Goal: Task Accomplishment & Management: Use online tool/utility

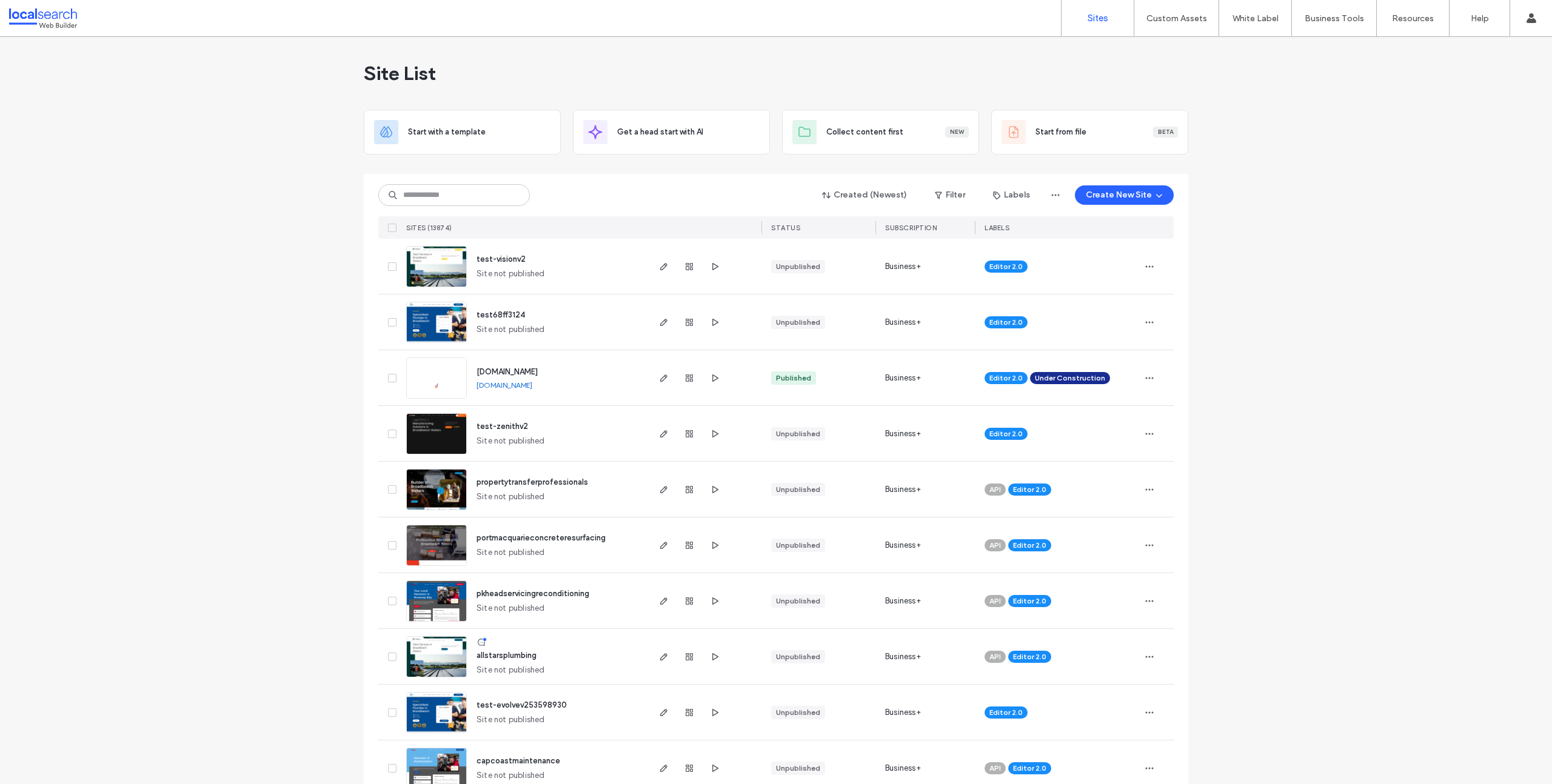
click at [911, 62] on div "Site List" at bounding box center [776, 73] width 824 height 73
click at [1187, 50] on label "Custom Templates" at bounding box center [1179, 49] width 71 height 9
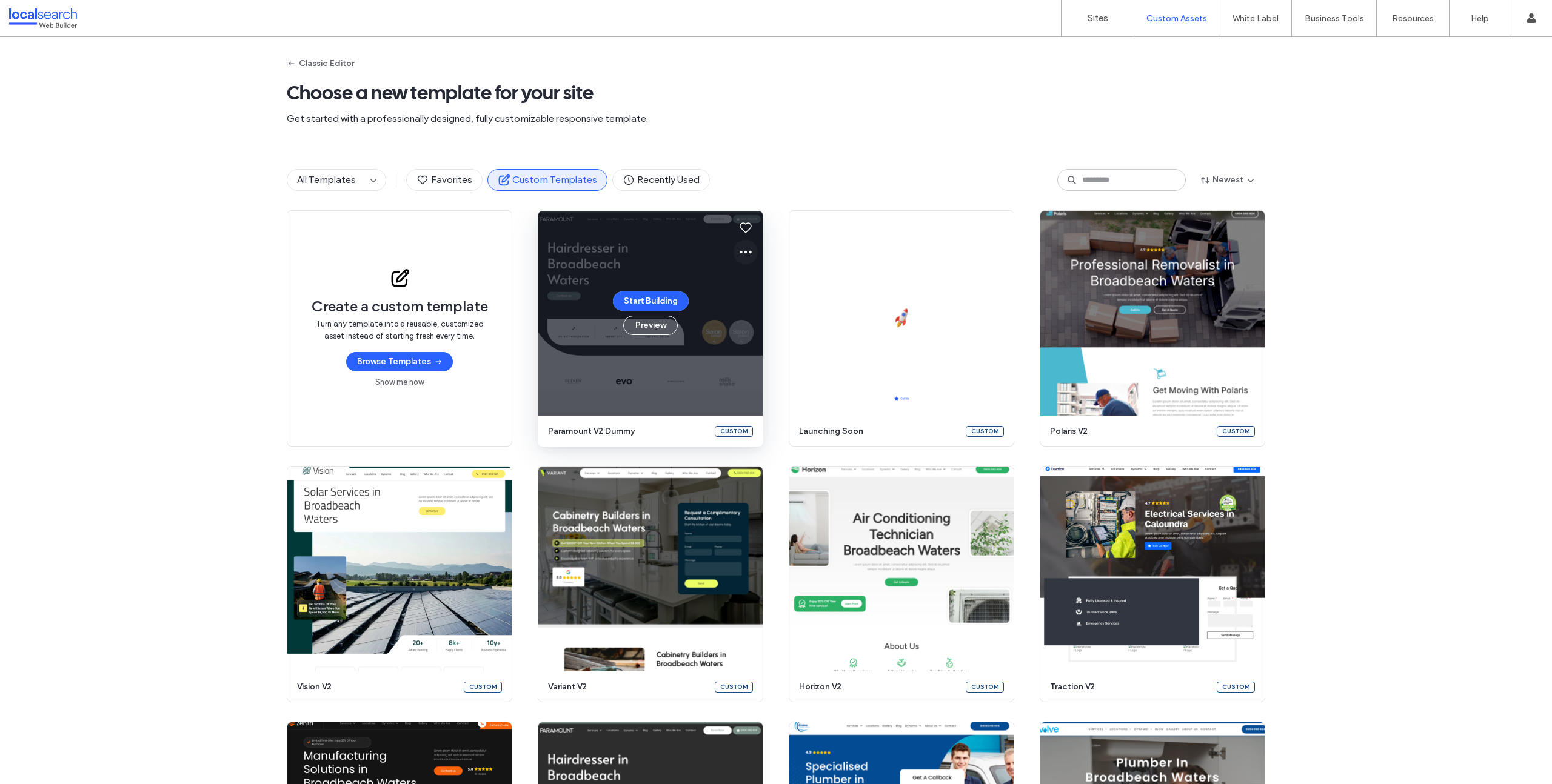
click at [740, 252] on use at bounding box center [745, 252] width 12 height 3
click at [785, 307] on span "Edit template" at bounding box center [779, 309] width 51 height 12
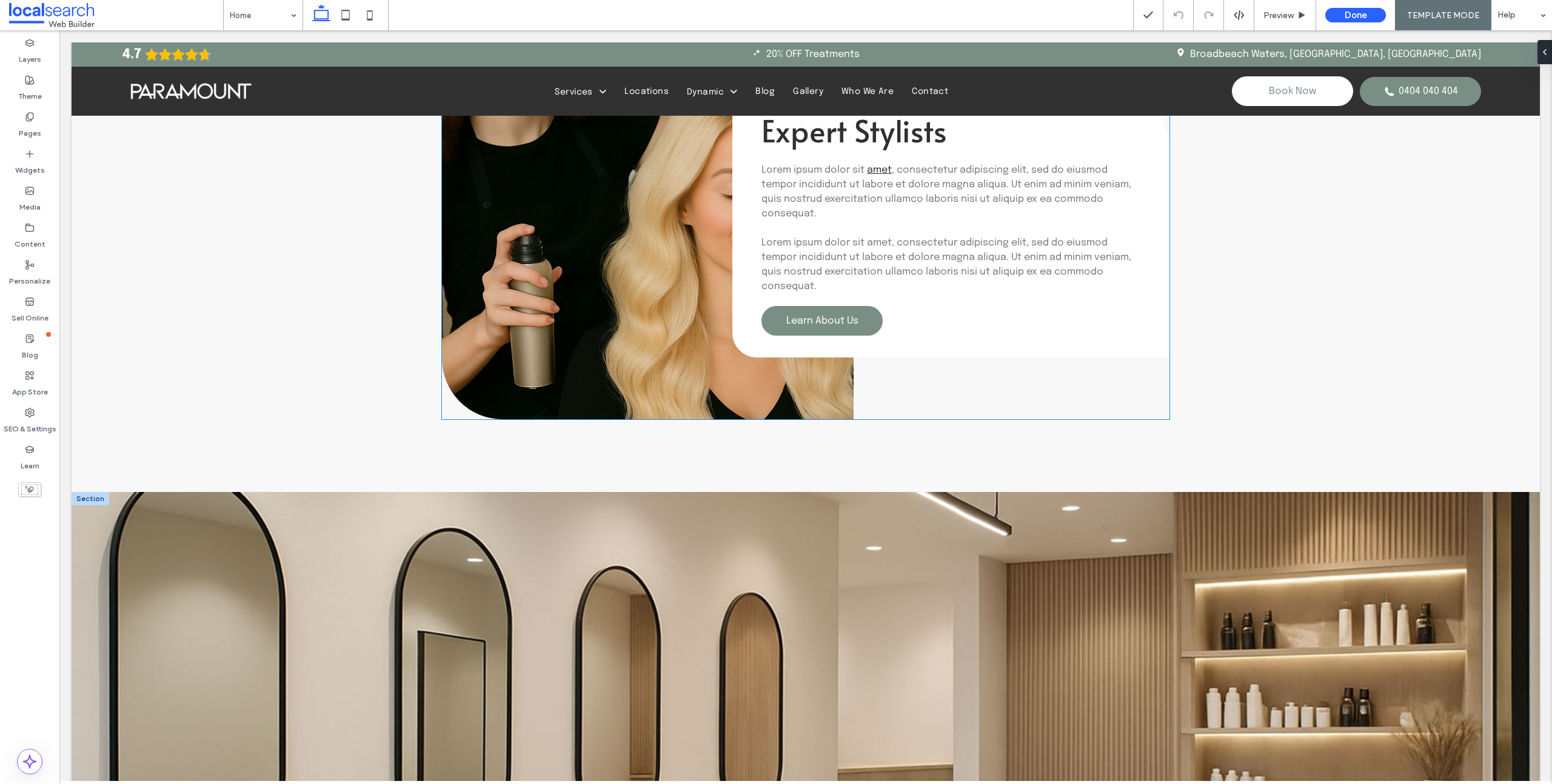
scroll to position [3368, 0]
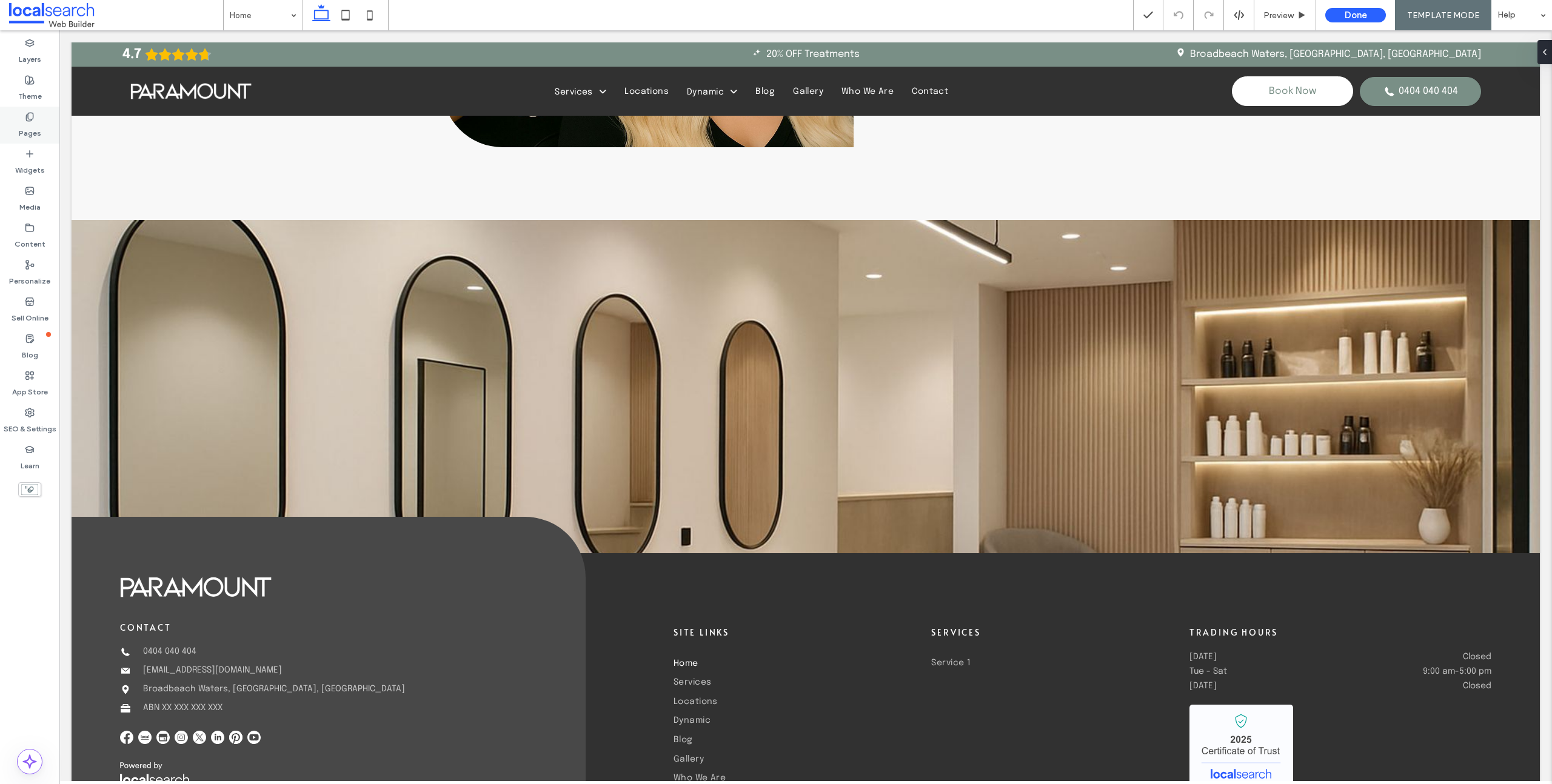
click at [32, 125] on label "Pages" at bounding box center [30, 130] width 22 height 17
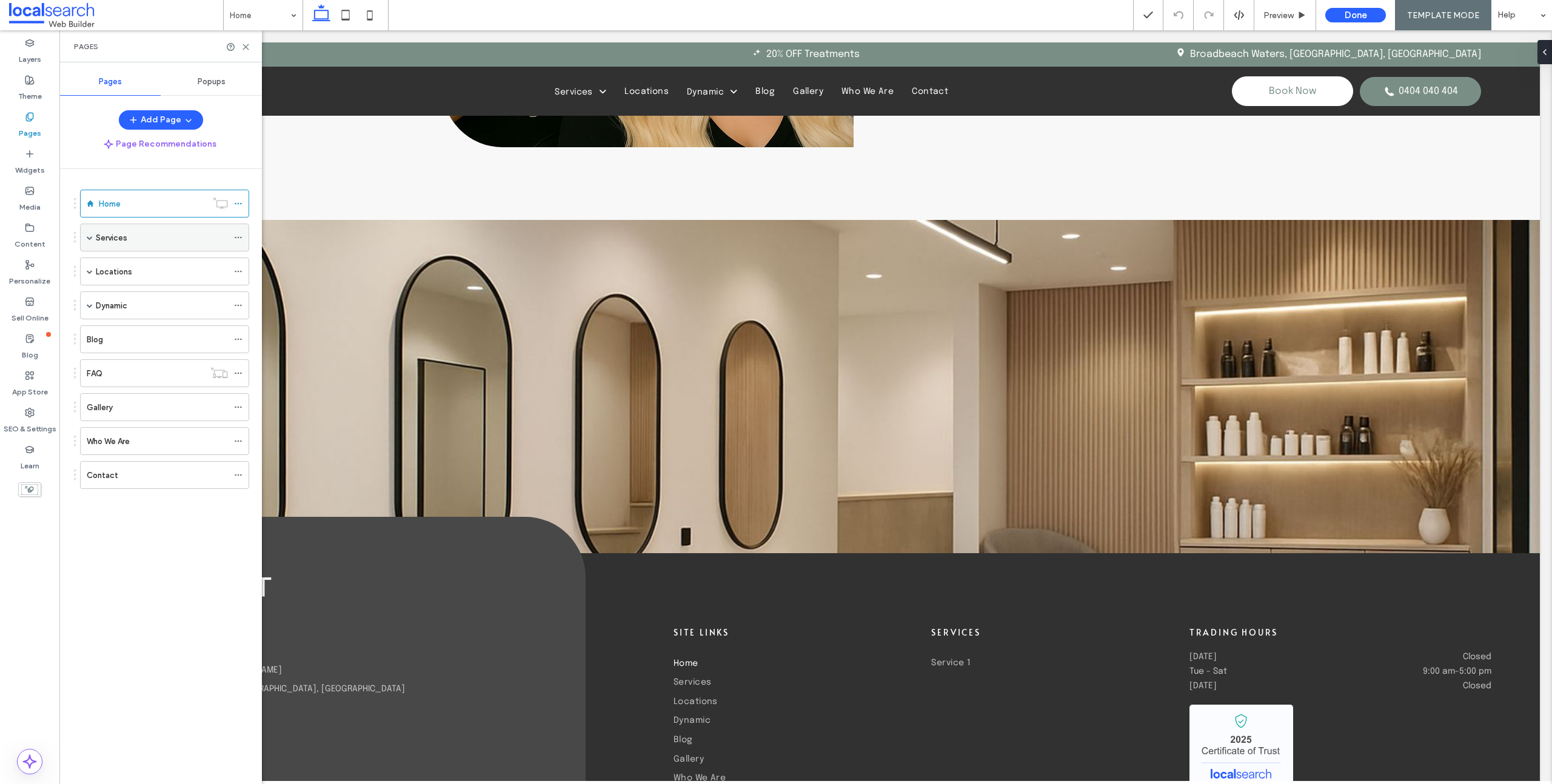
click at [151, 240] on div "Services" at bounding box center [162, 238] width 132 height 13
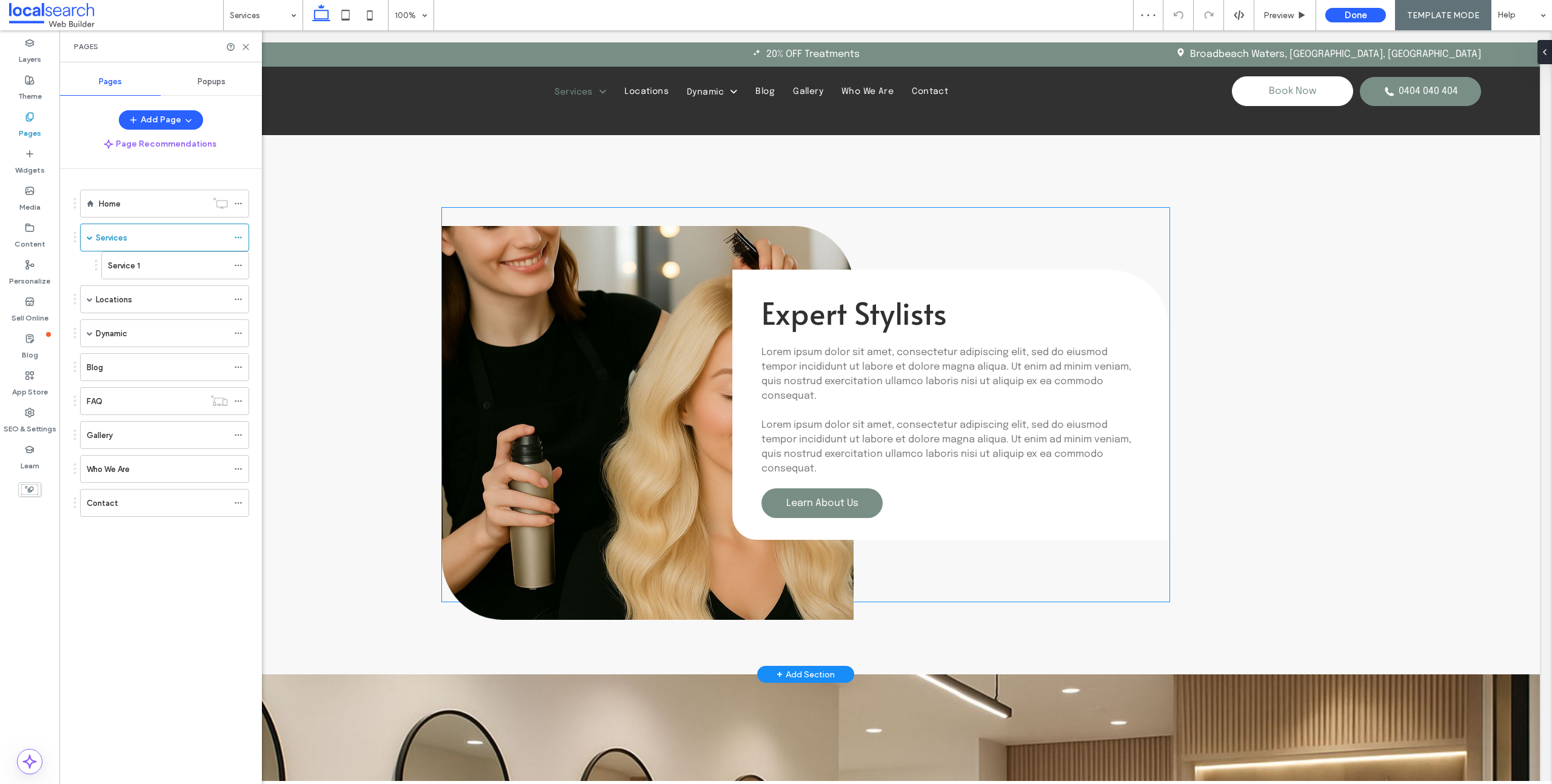
scroll to position [1373, 0]
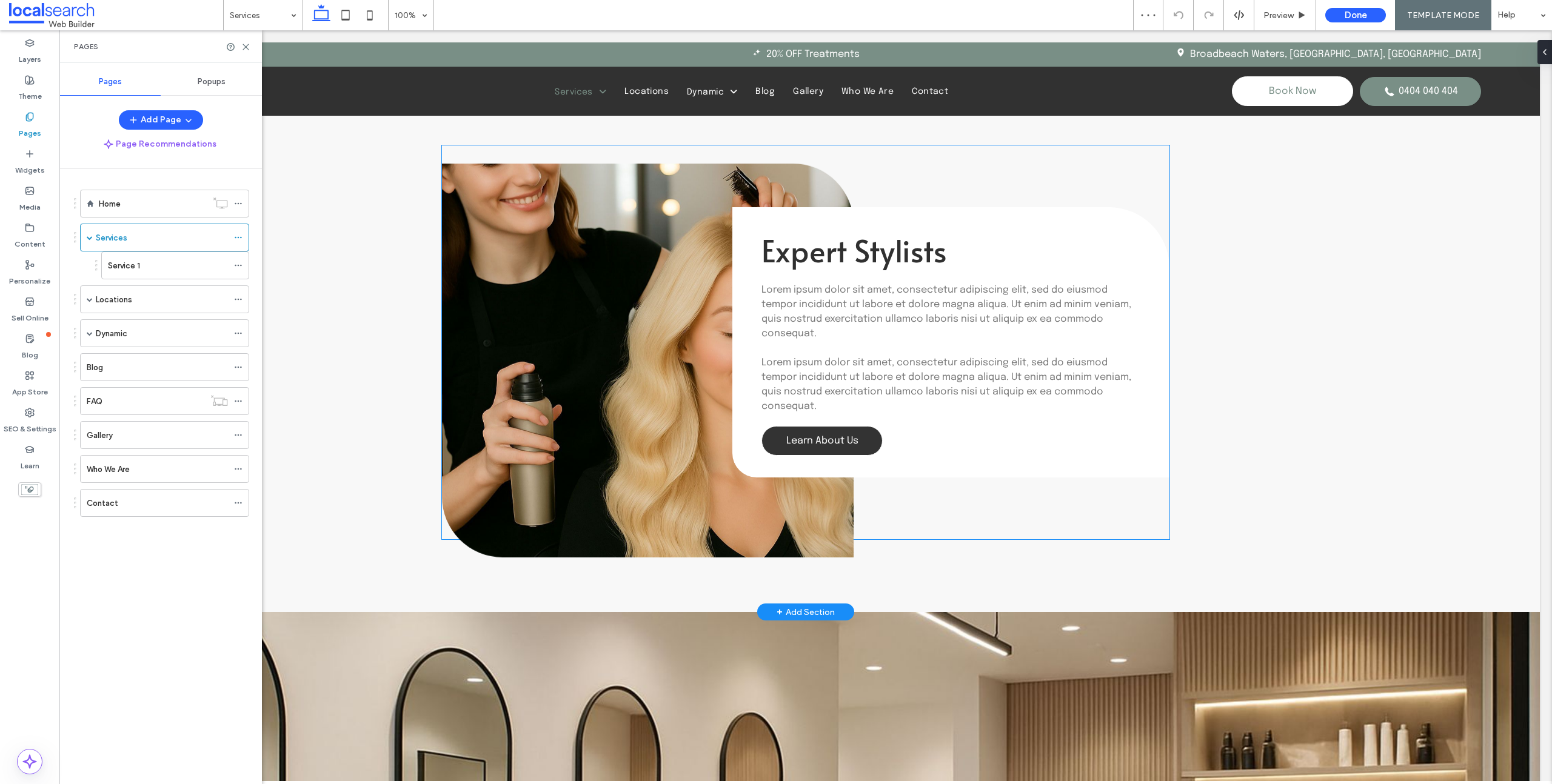
click at [825, 437] on span "Learn About Us" at bounding box center [822, 441] width 72 height 10
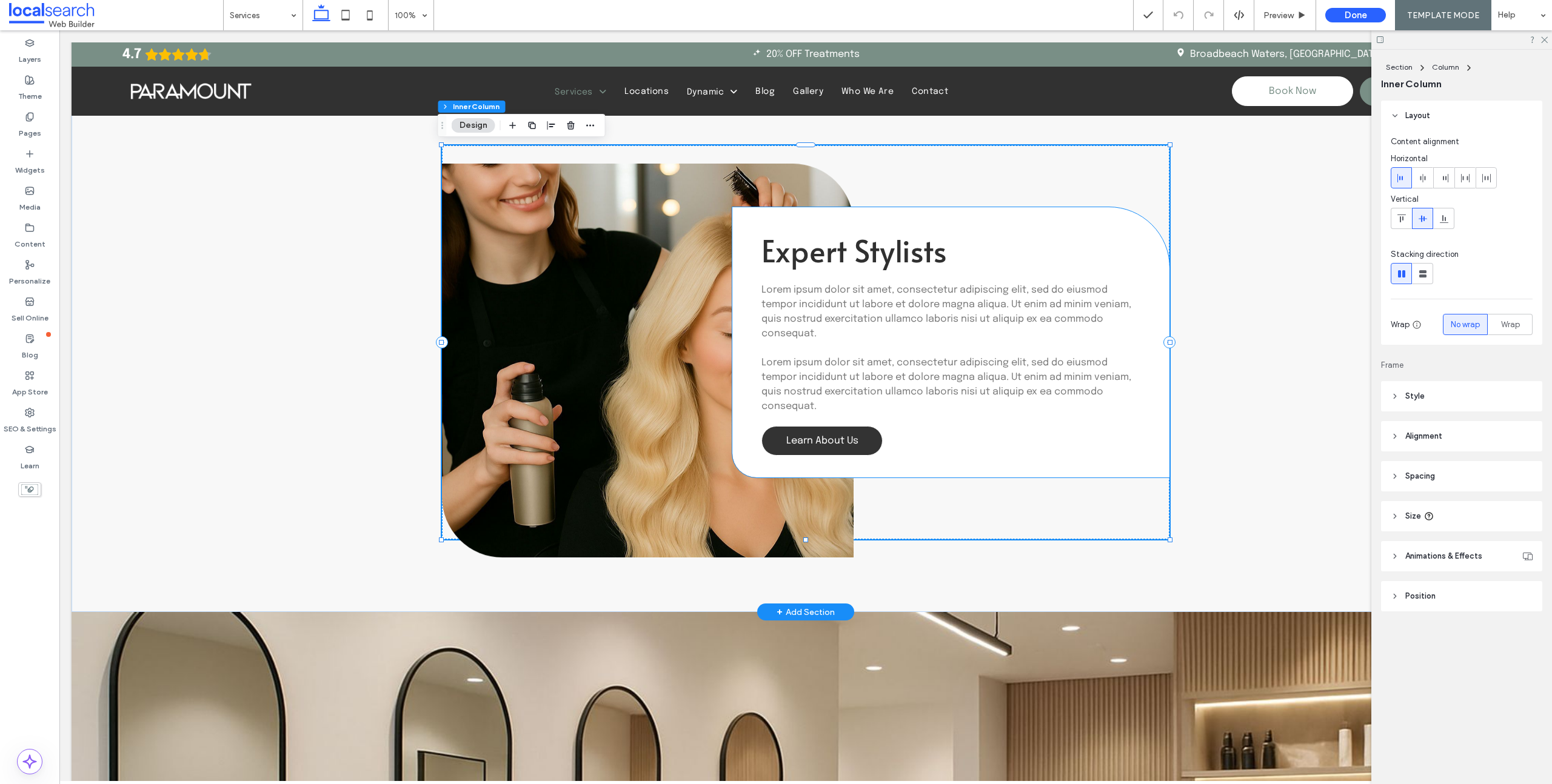
click at [862, 442] on link "Learn About Us" at bounding box center [822, 441] width 121 height 30
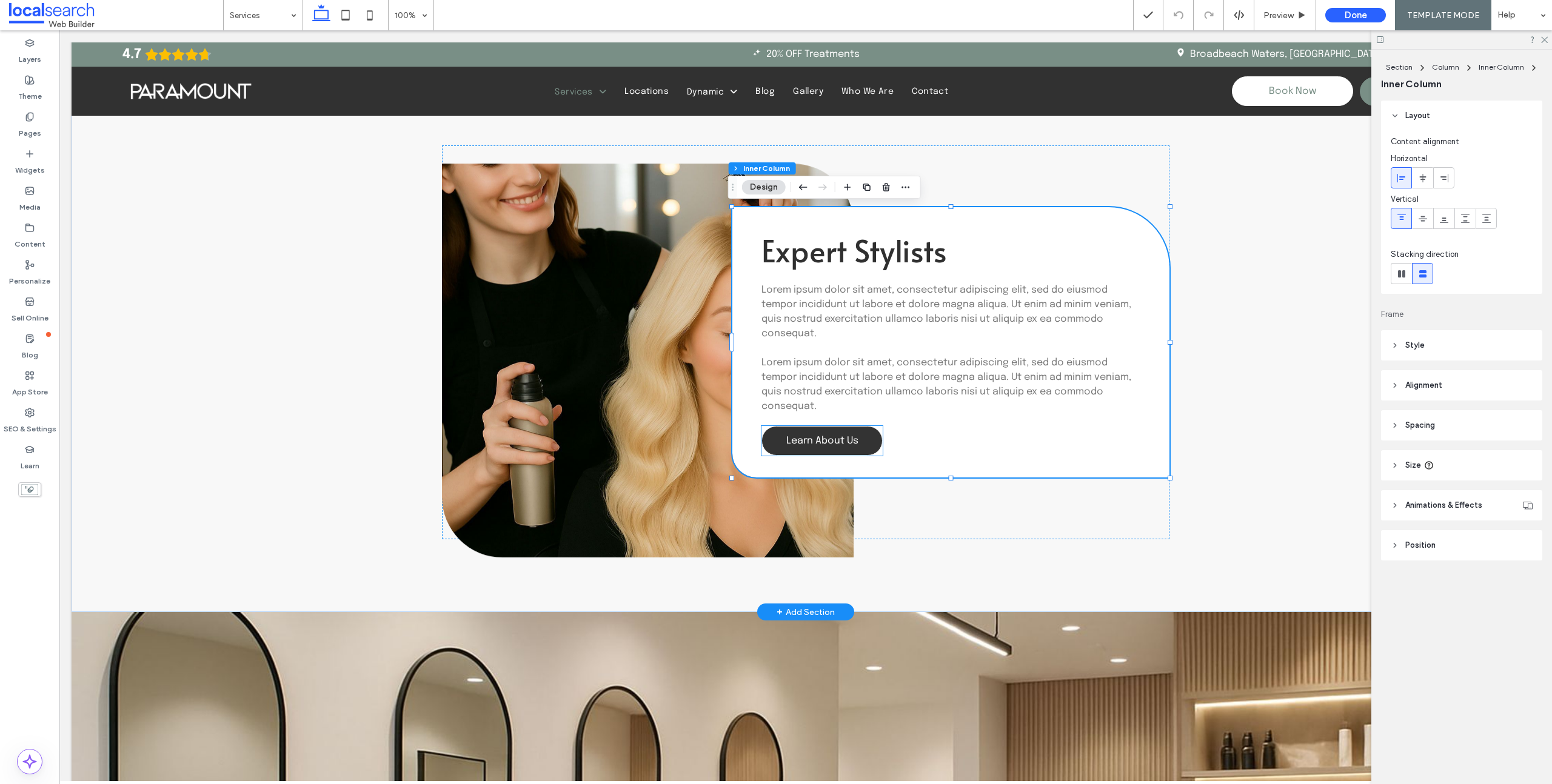
click at [853, 442] on span "Learn About Us" at bounding box center [822, 441] width 72 height 10
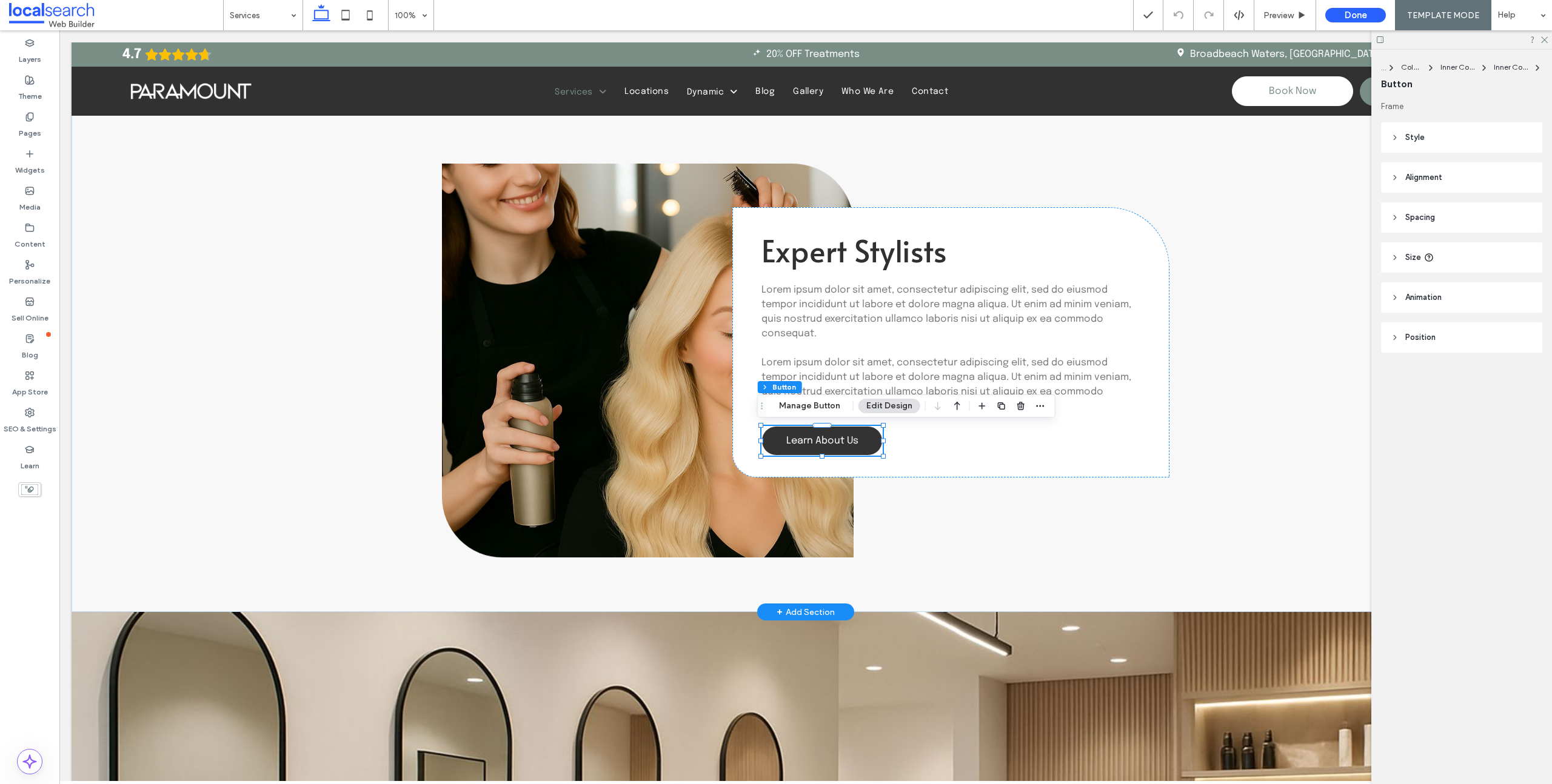
click at [837, 441] on span "Learn About Us" at bounding box center [822, 441] width 72 height 10
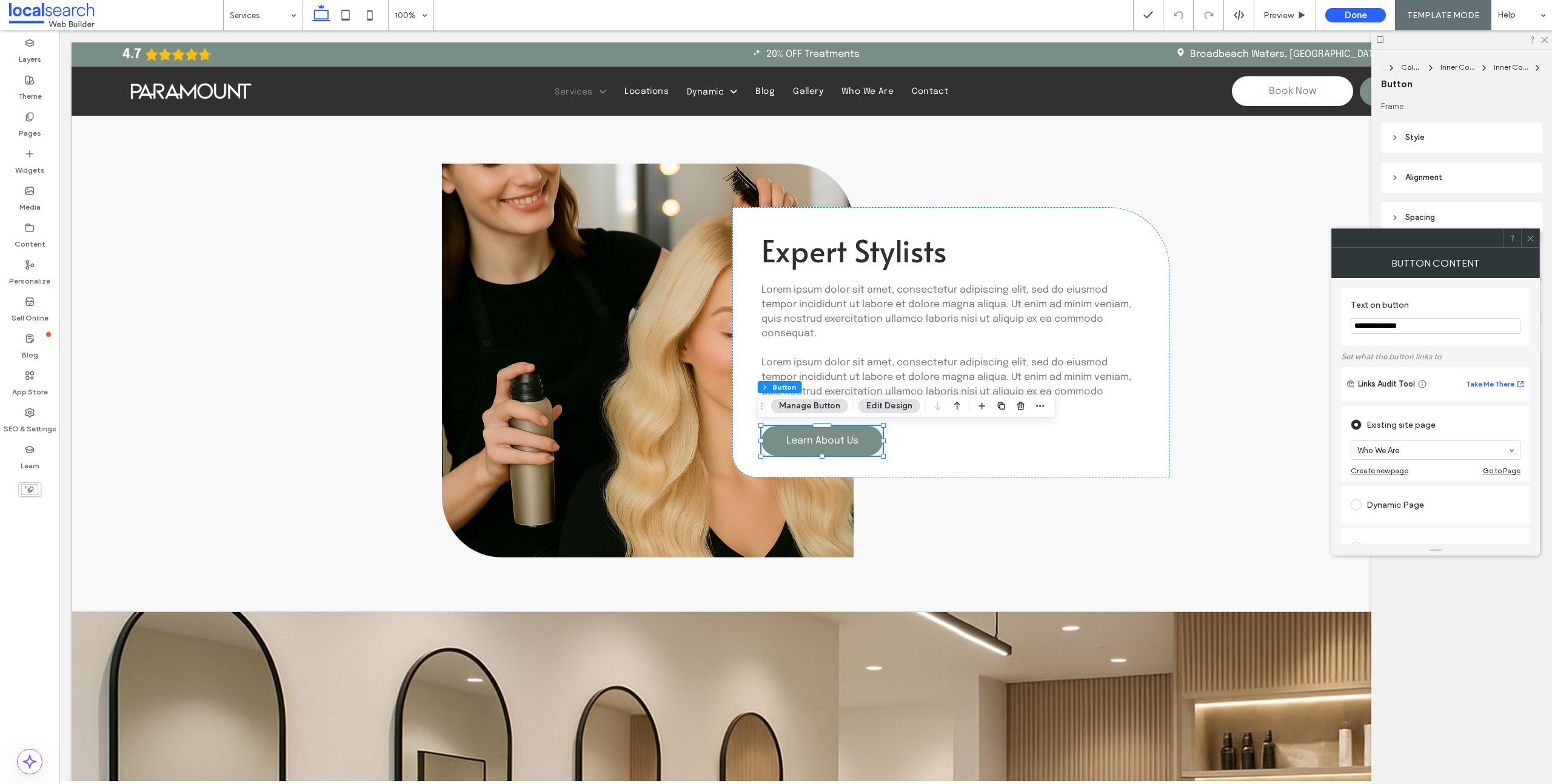
click at [1394, 328] on input "**********" at bounding box center [1435, 326] width 170 height 16
type input "**********"
click at [1530, 238] on use at bounding box center [1530, 238] width 6 height 6
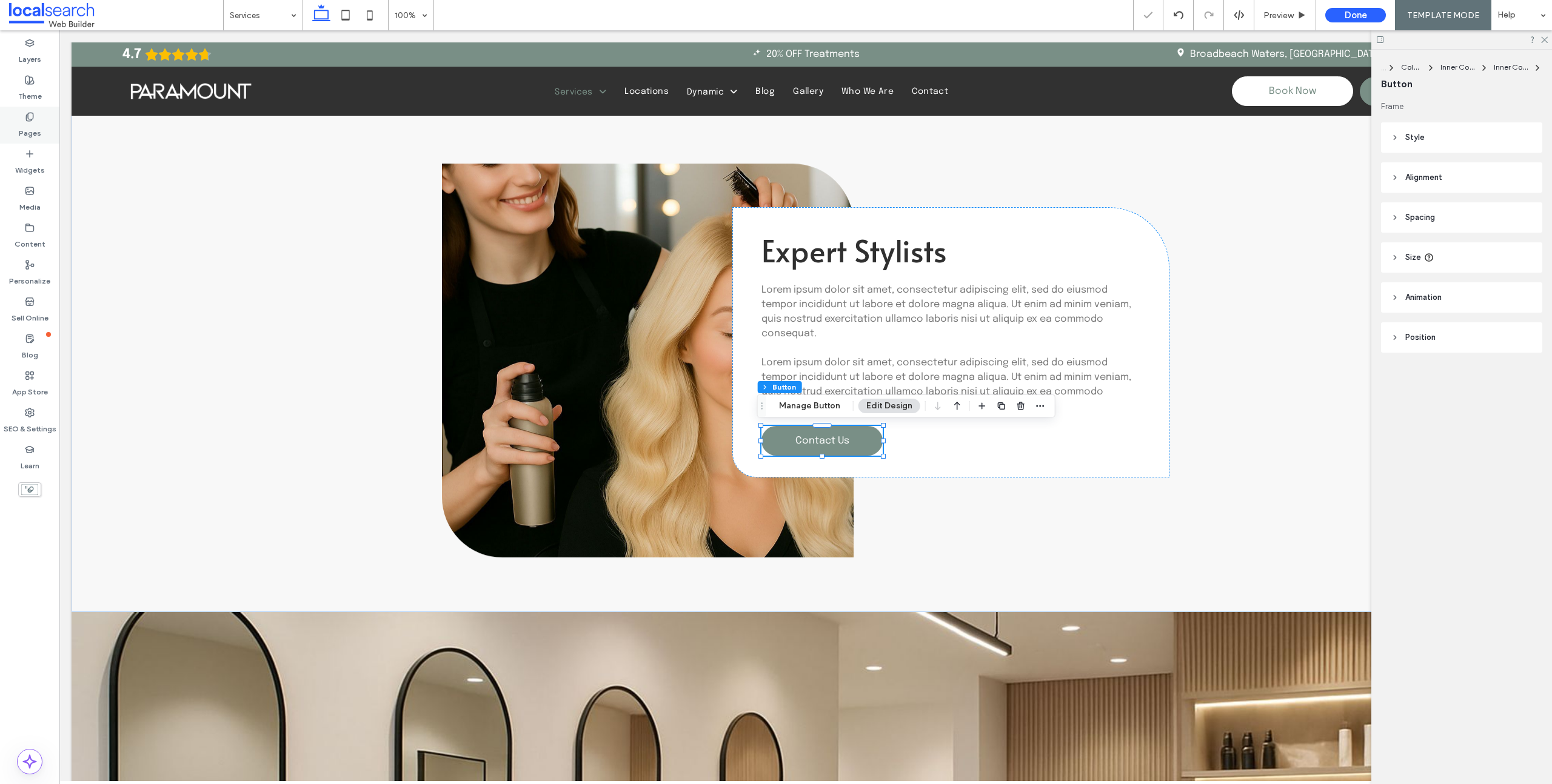
click at [32, 123] on label "Pages" at bounding box center [30, 130] width 22 height 17
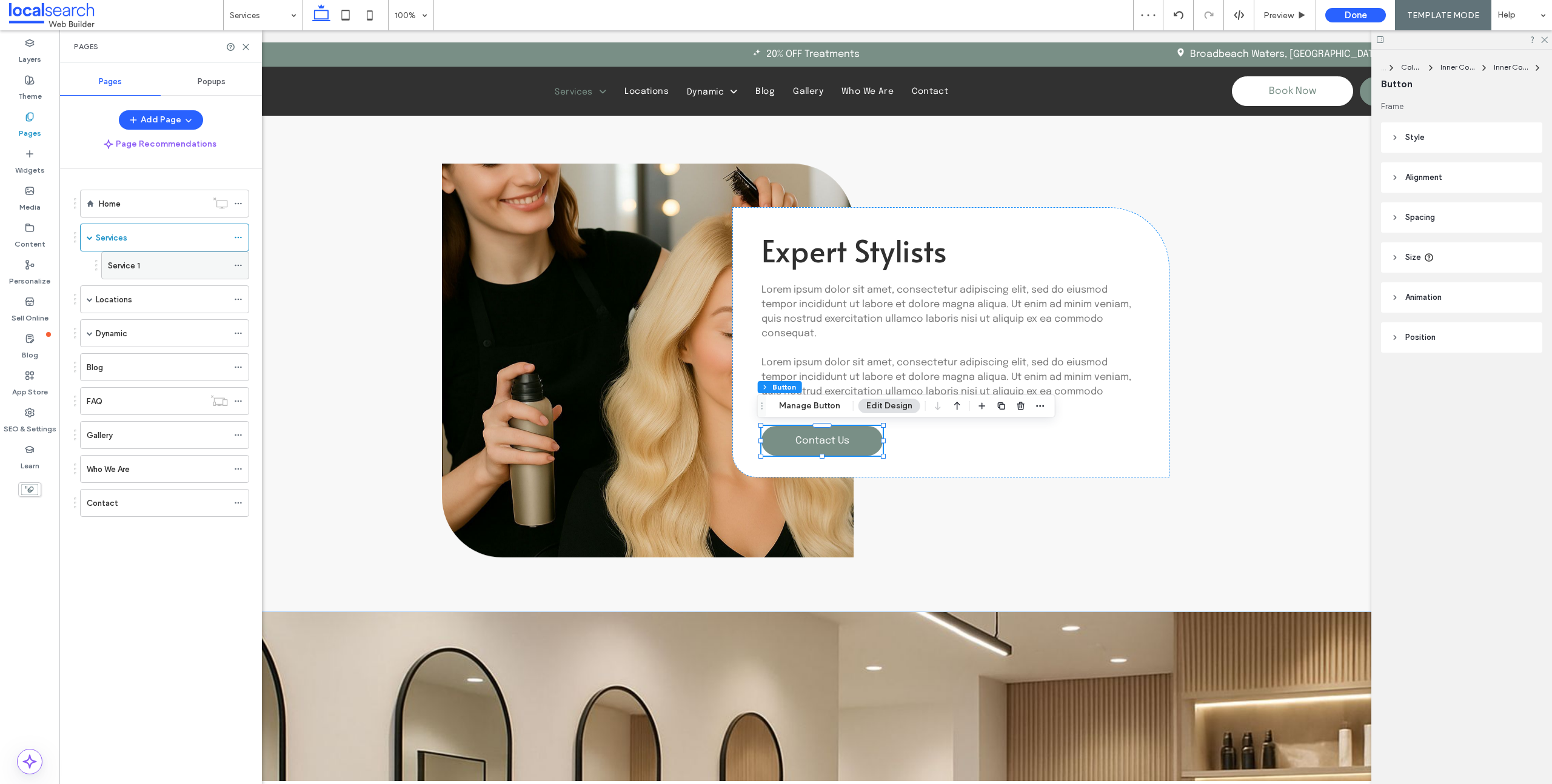
click at [135, 268] on label "Service 1" at bounding box center [124, 265] width 32 height 21
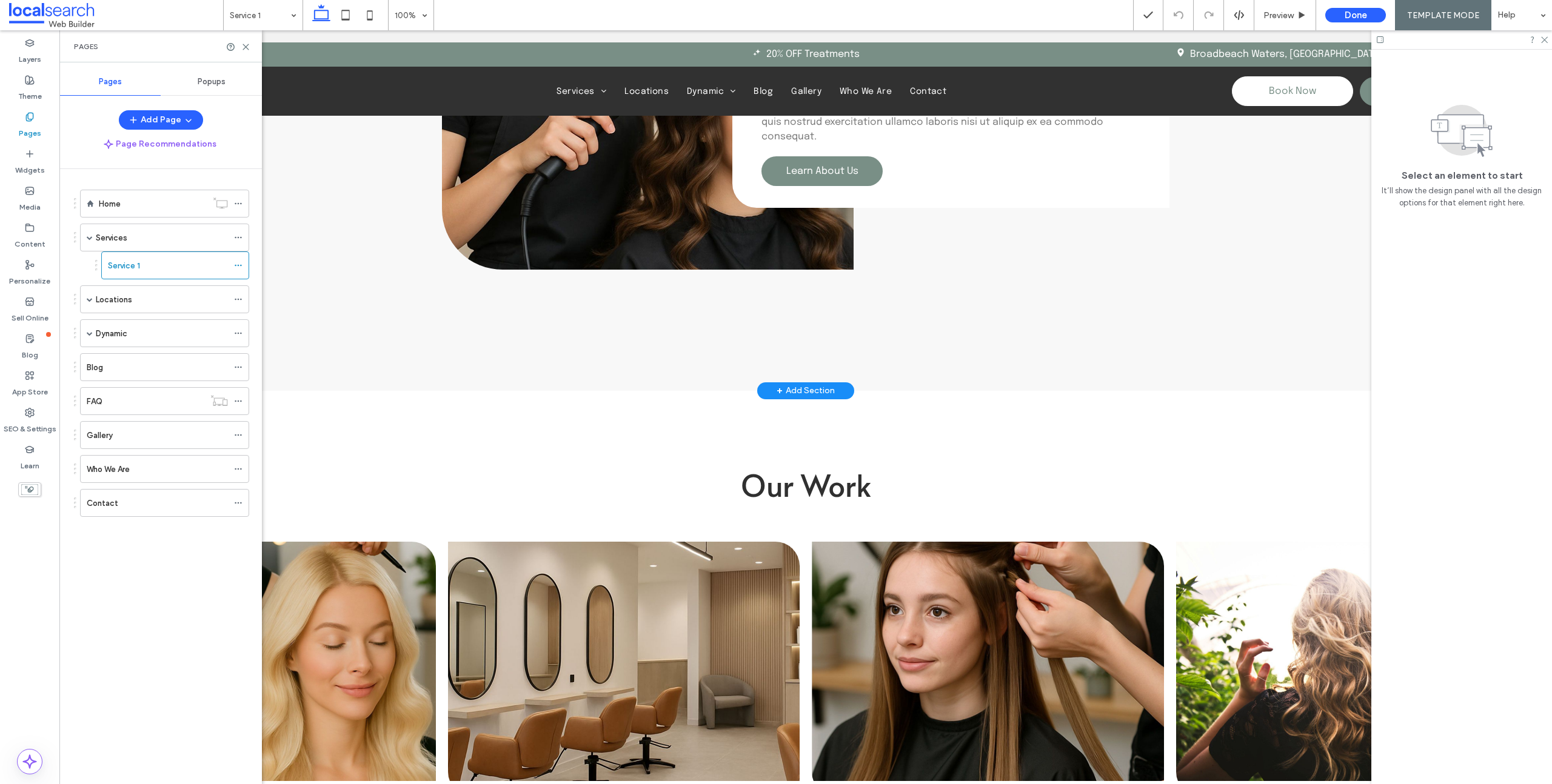
scroll to position [2590, 0]
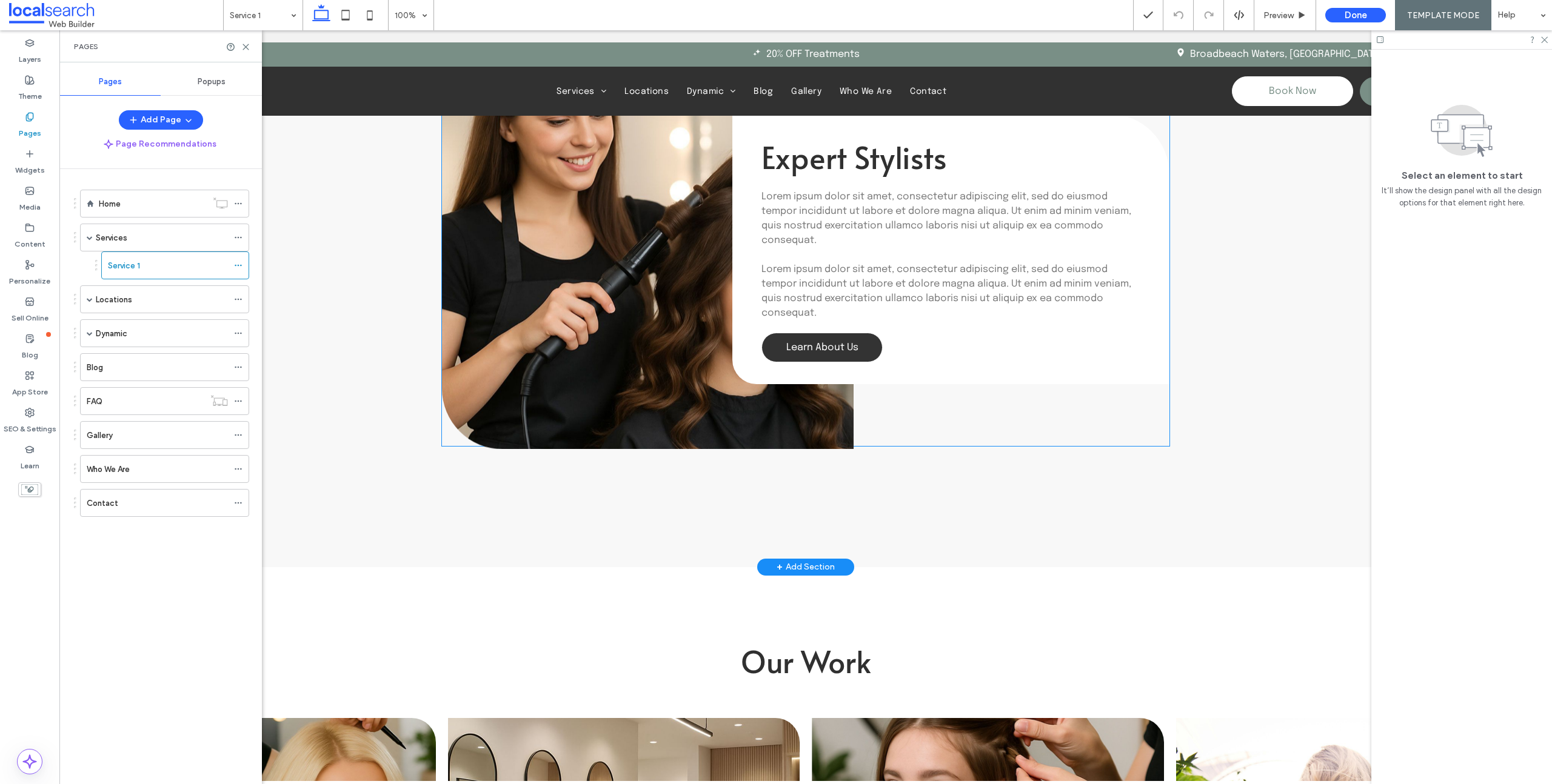
click at [833, 351] on link "Learn About Us" at bounding box center [822, 347] width 121 height 30
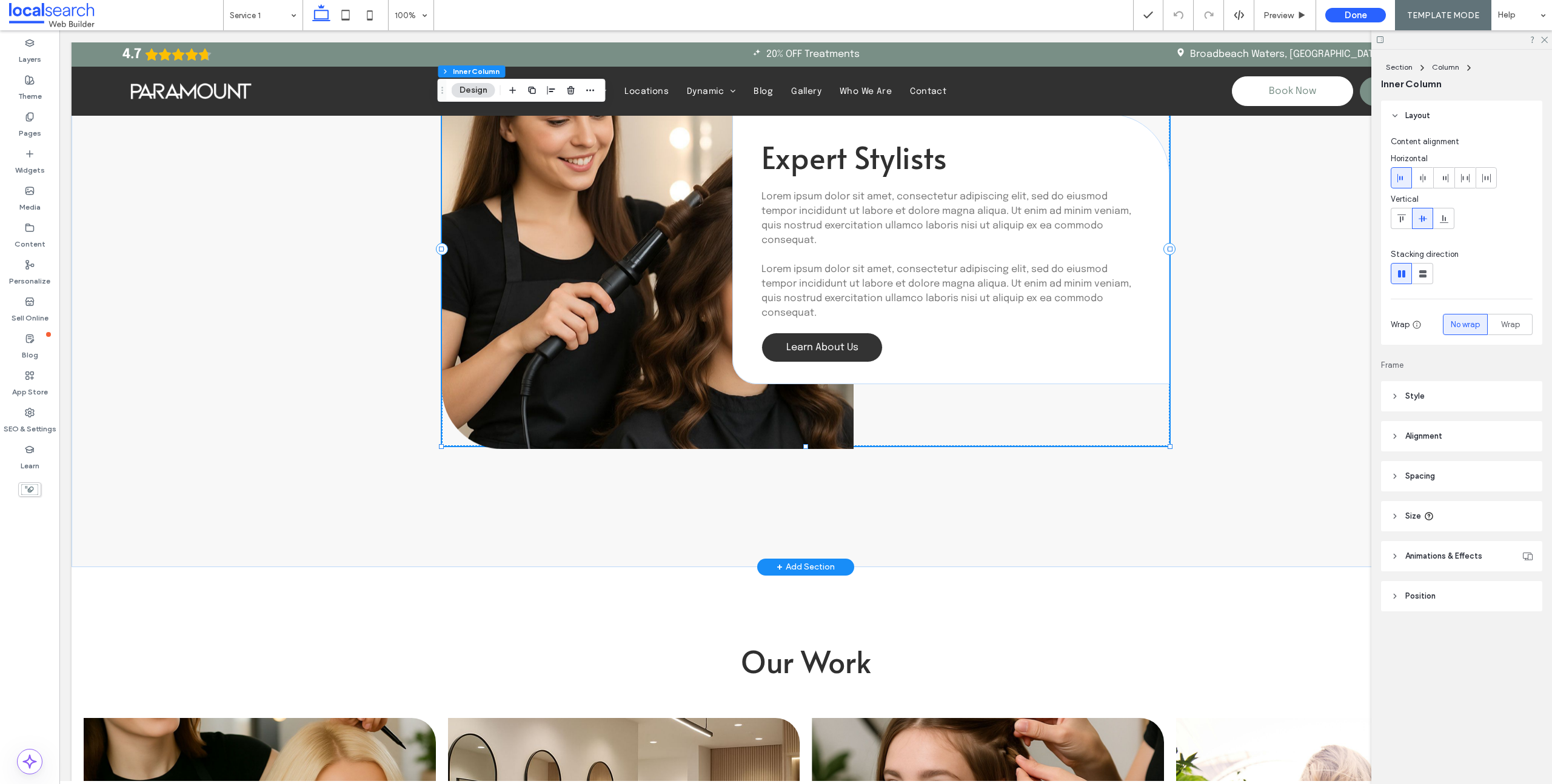
click at [833, 351] on link "Learn About Us" at bounding box center [822, 347] width 121 height 30
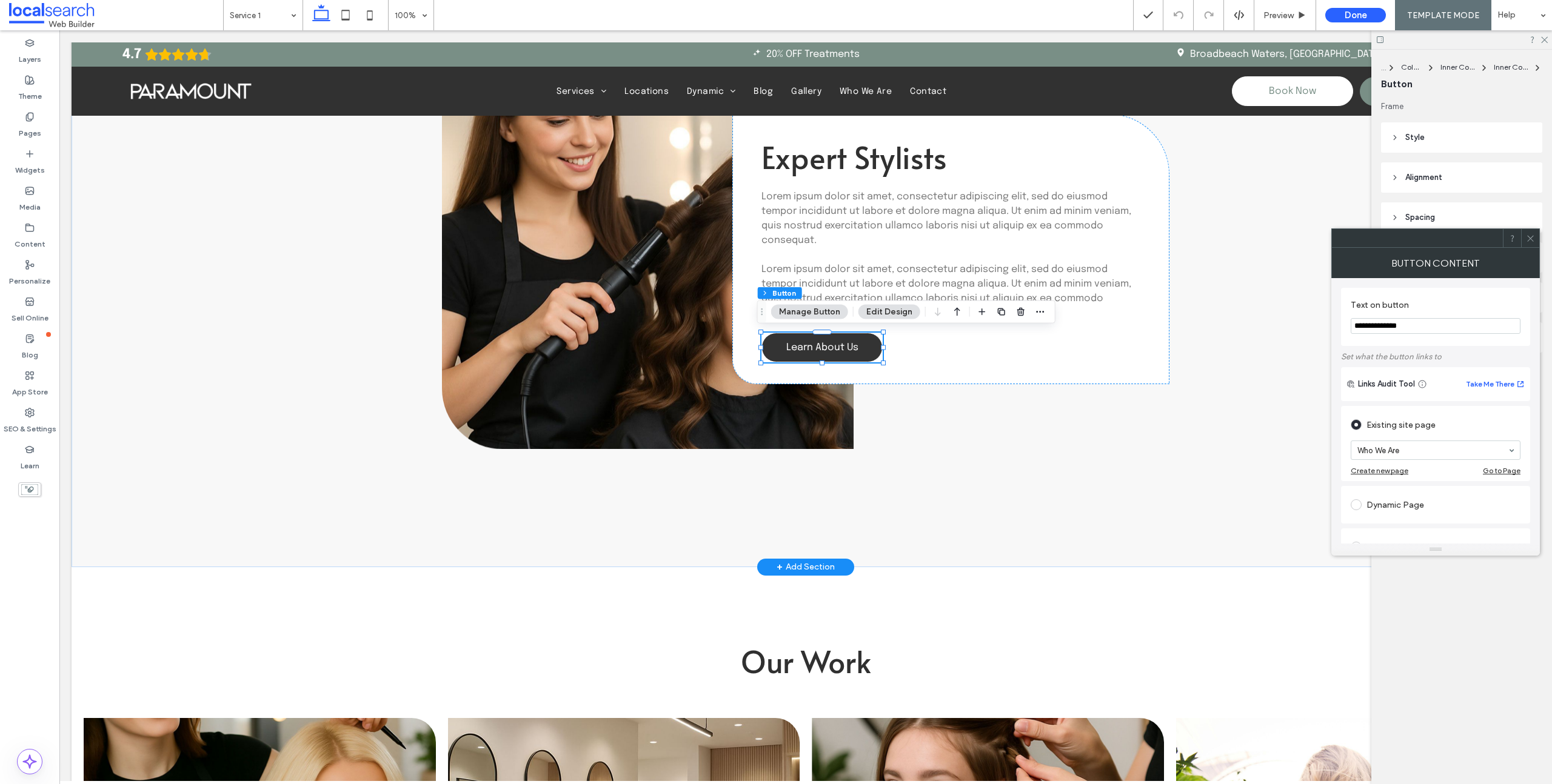
click at [833, 348] on span "Learn About Us" at bounding box center [822, 347] width 72 height 10
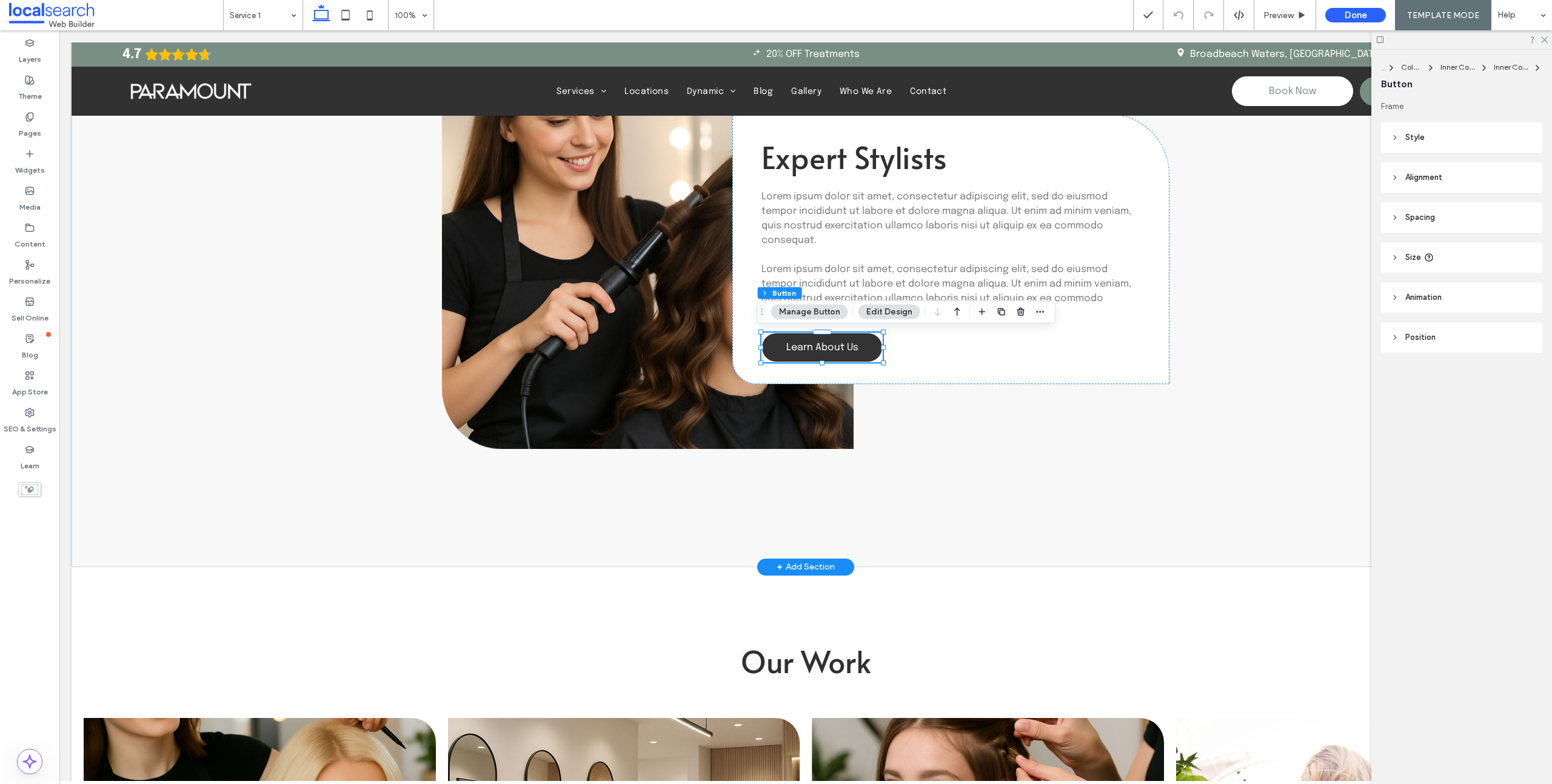
click at [833, 348] on span "Learn About Us" at bounding box center [822, 347] width 72 height 10
click at [837, 349] on span "Learn About Us" at bounding box center [822, 347] width 72 height 10
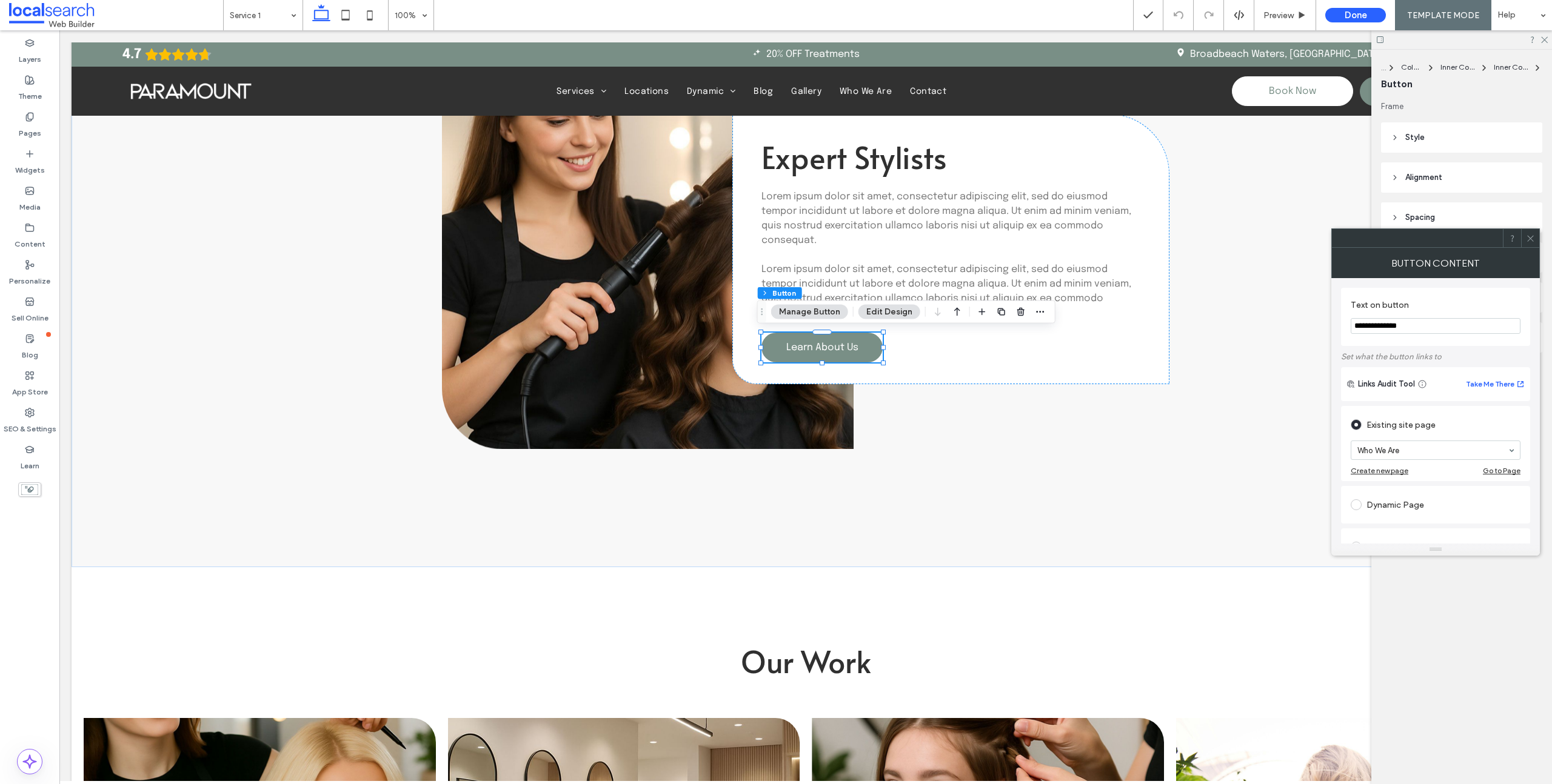
click at [1381, 321] on input "**********" at bounding box center [1435, 326] width 170 height 16
type input "**********"
click at [1532, 238] on icon at bounding box center [1530, 238] width 9 height 9
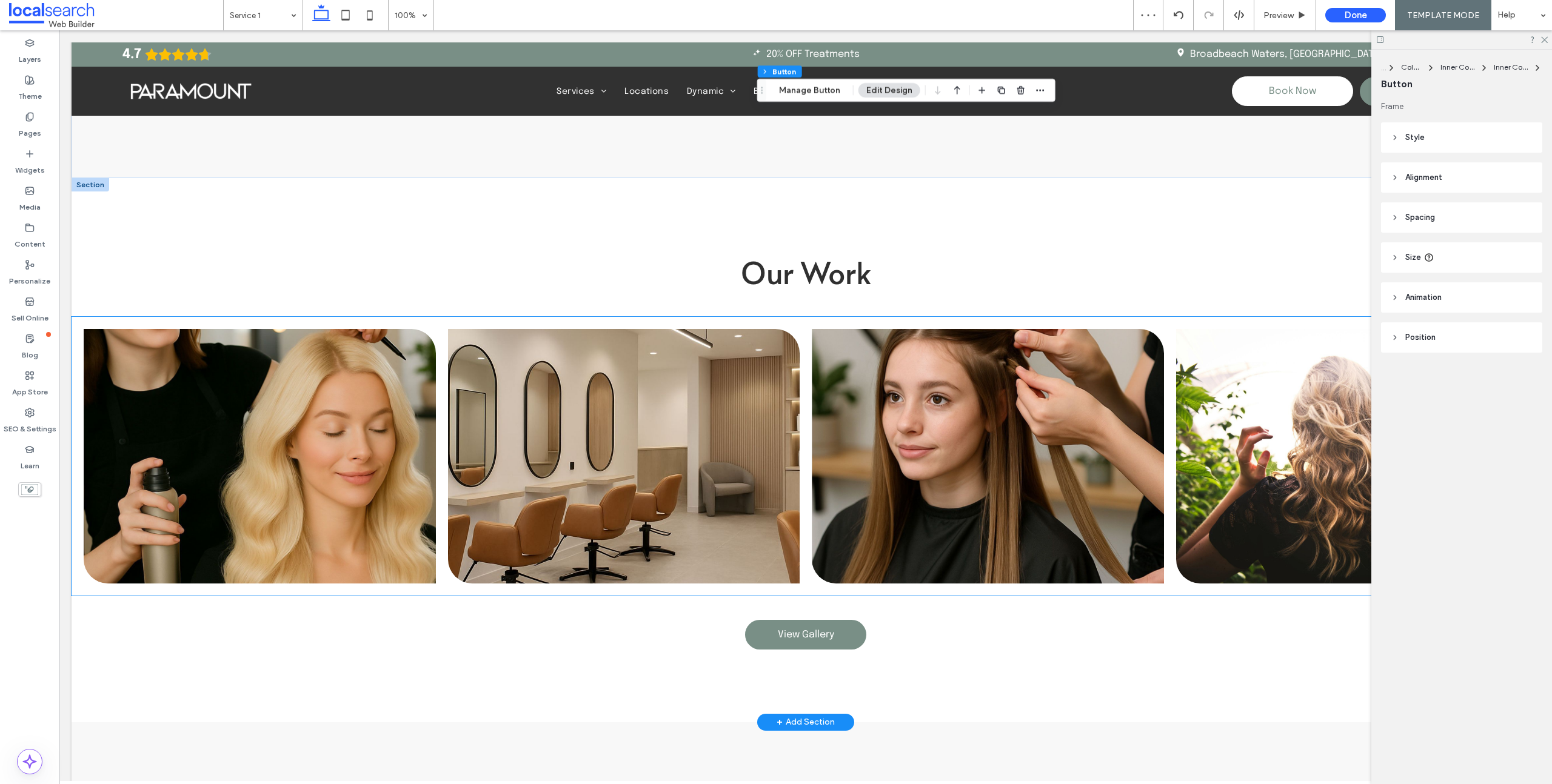
scroll to position [3092, 0]
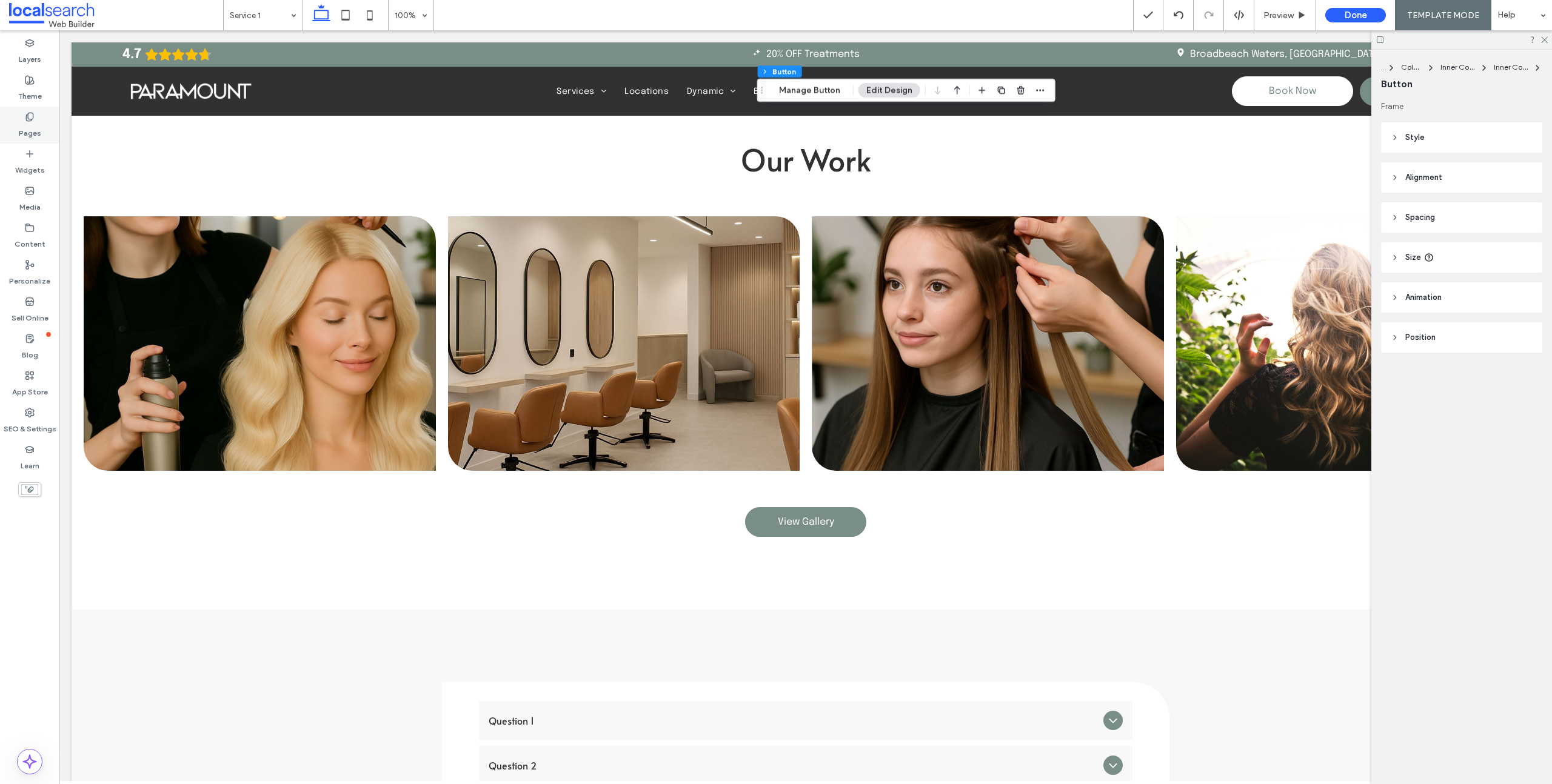
click at [38, 117] on div "Pages" at bounding box center [30, 125] width 59 height 37
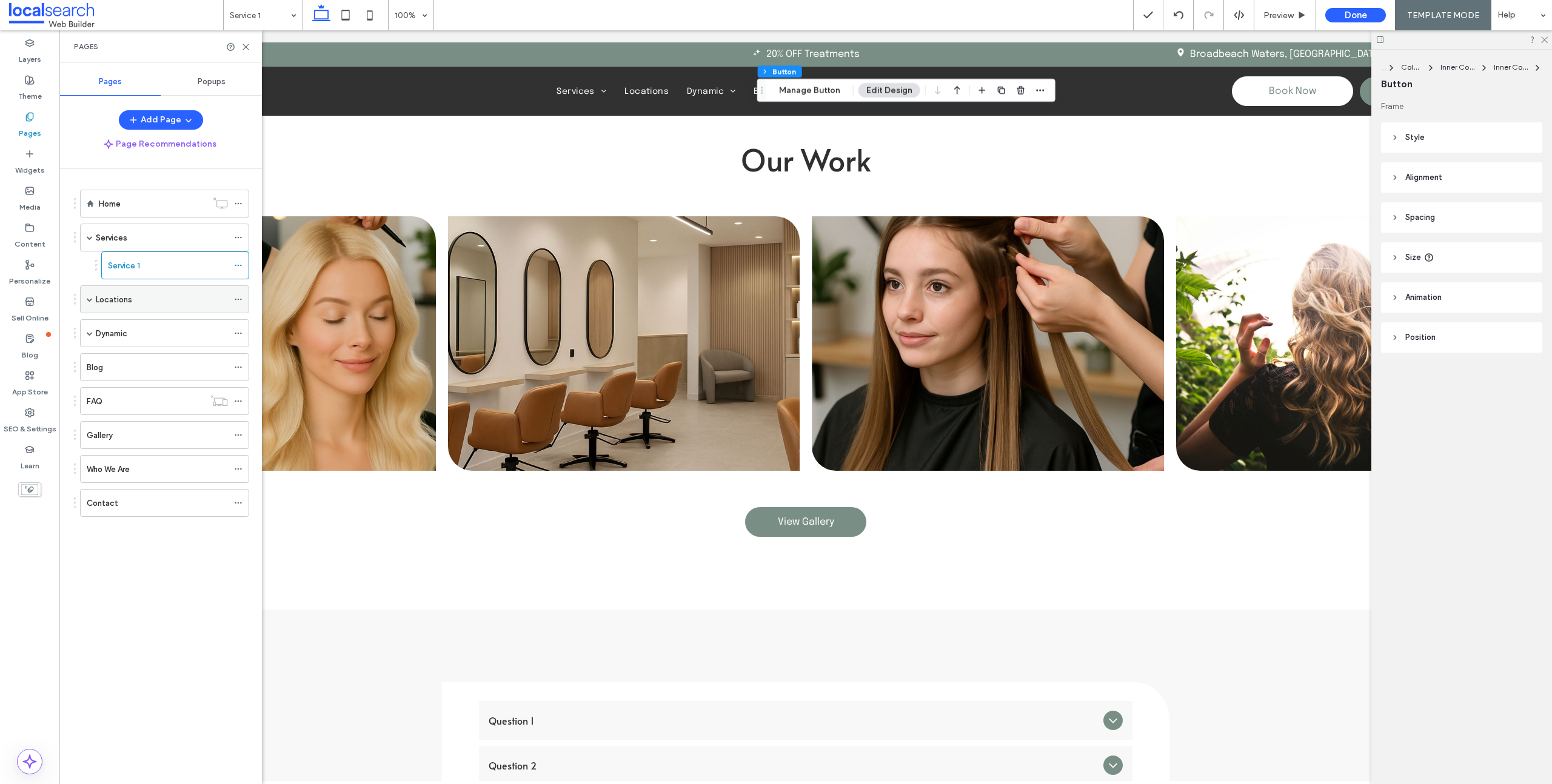
click at [140, 299] on div "Locations" at bounding box center [162, 299] width 132 height 13
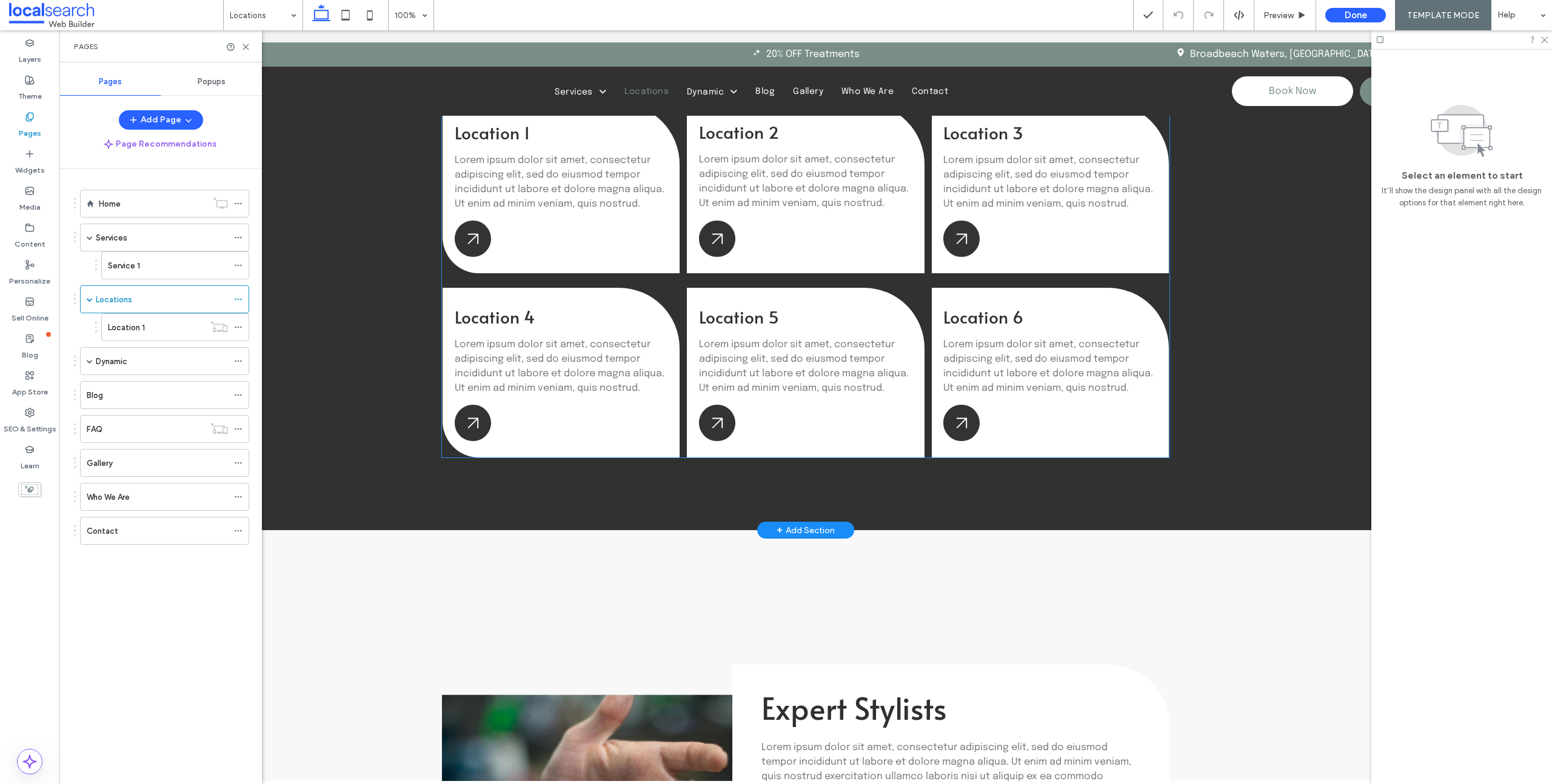
scroll to position [252, 0]
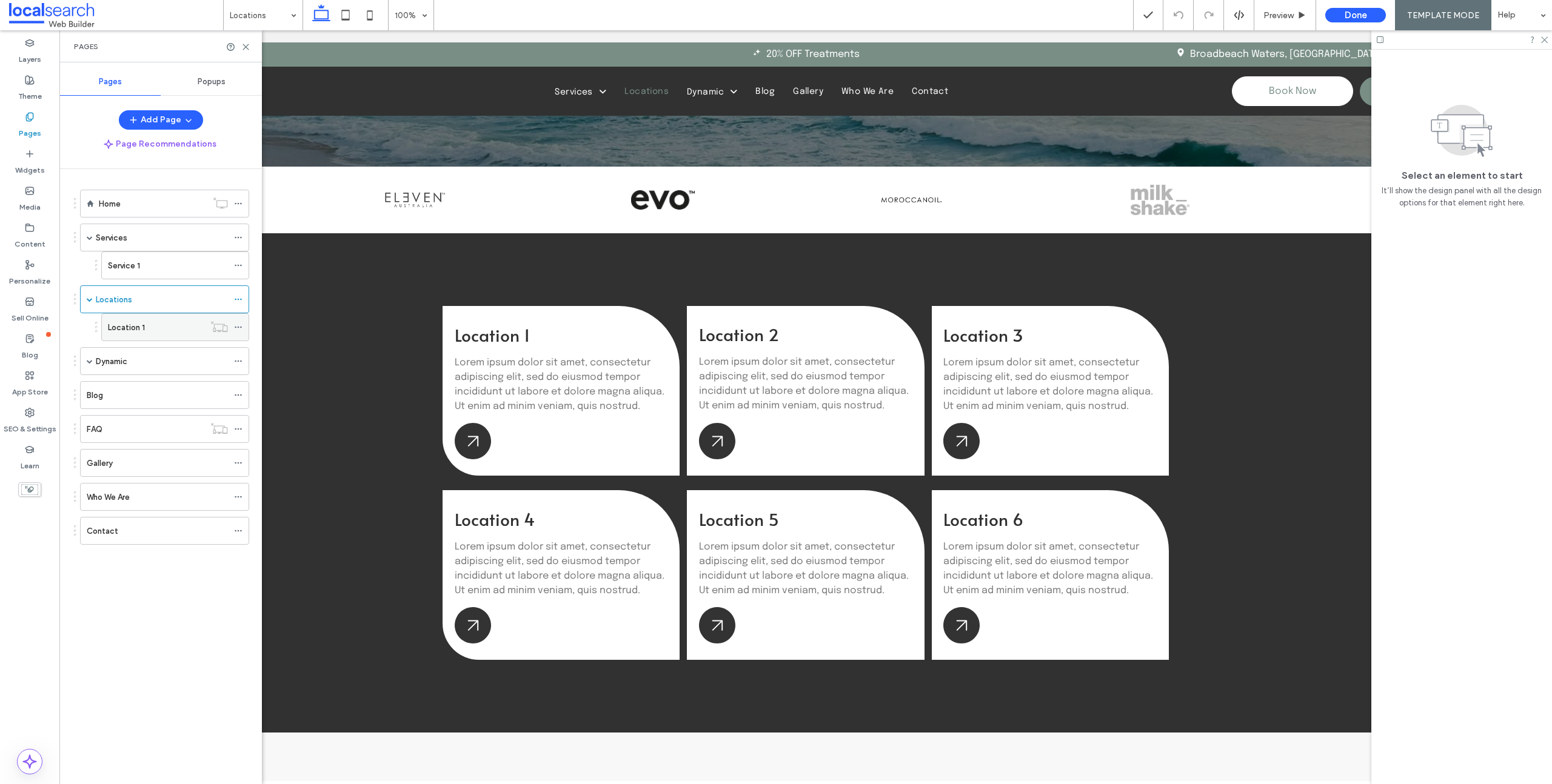
click at [137, 333] on label "Location 1" at bounding box center [126, 327] width 37 height 21
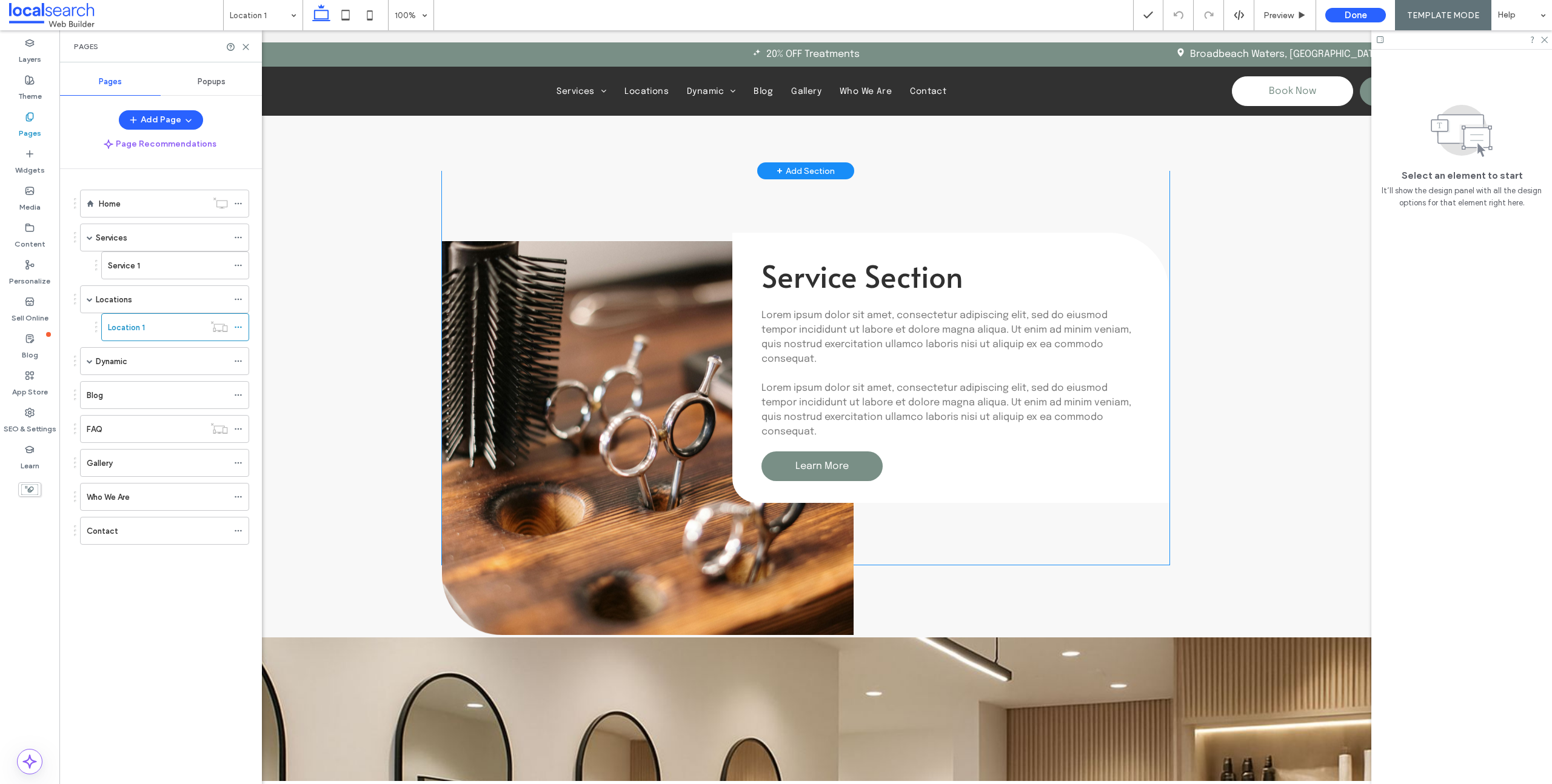
scroll to position [1739, 0]
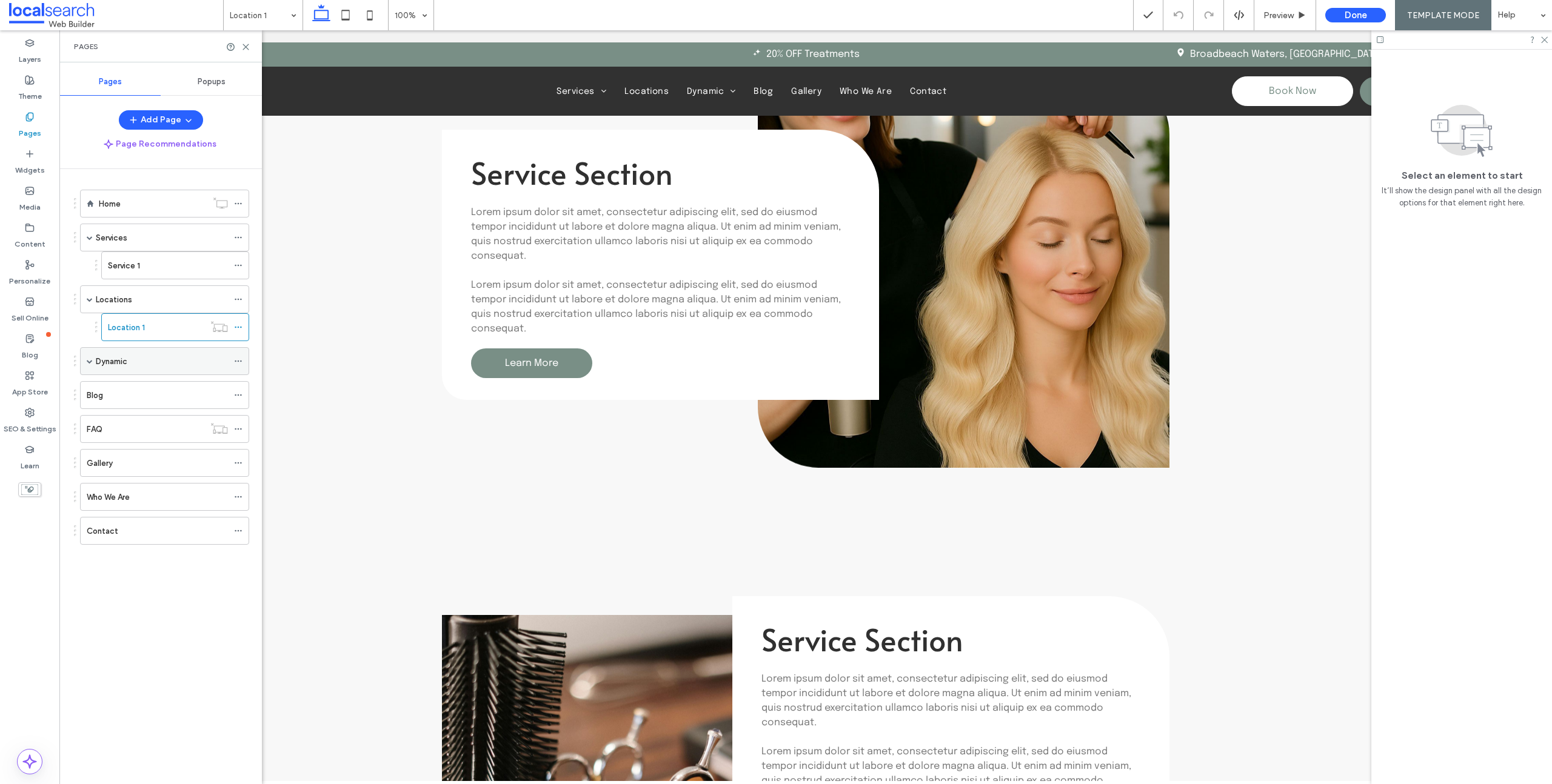
click at [137, 358] on div "Dynamic" at bounding box center [162, 361] width 132 height 13
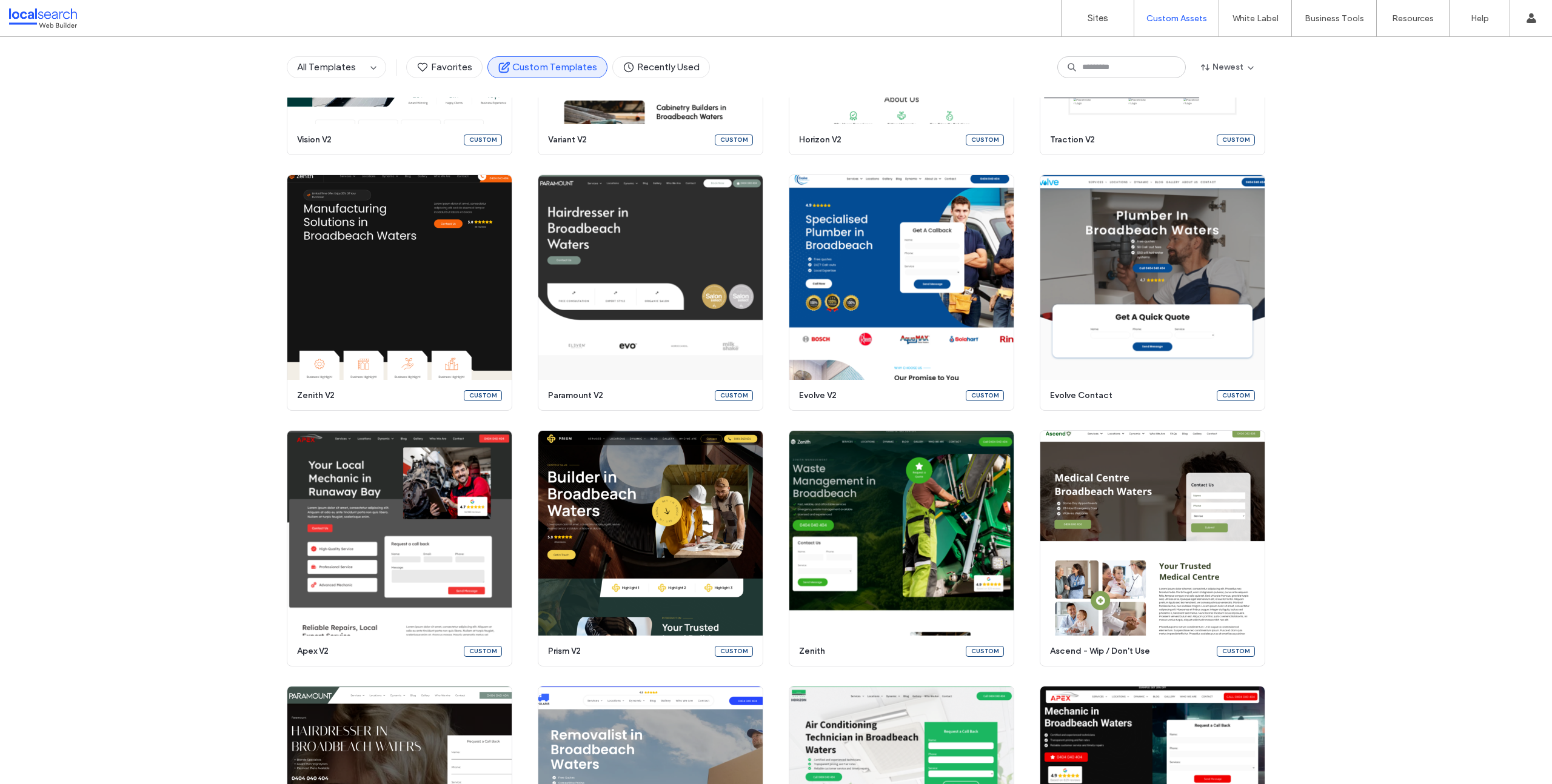
scroll to position [539, 0]
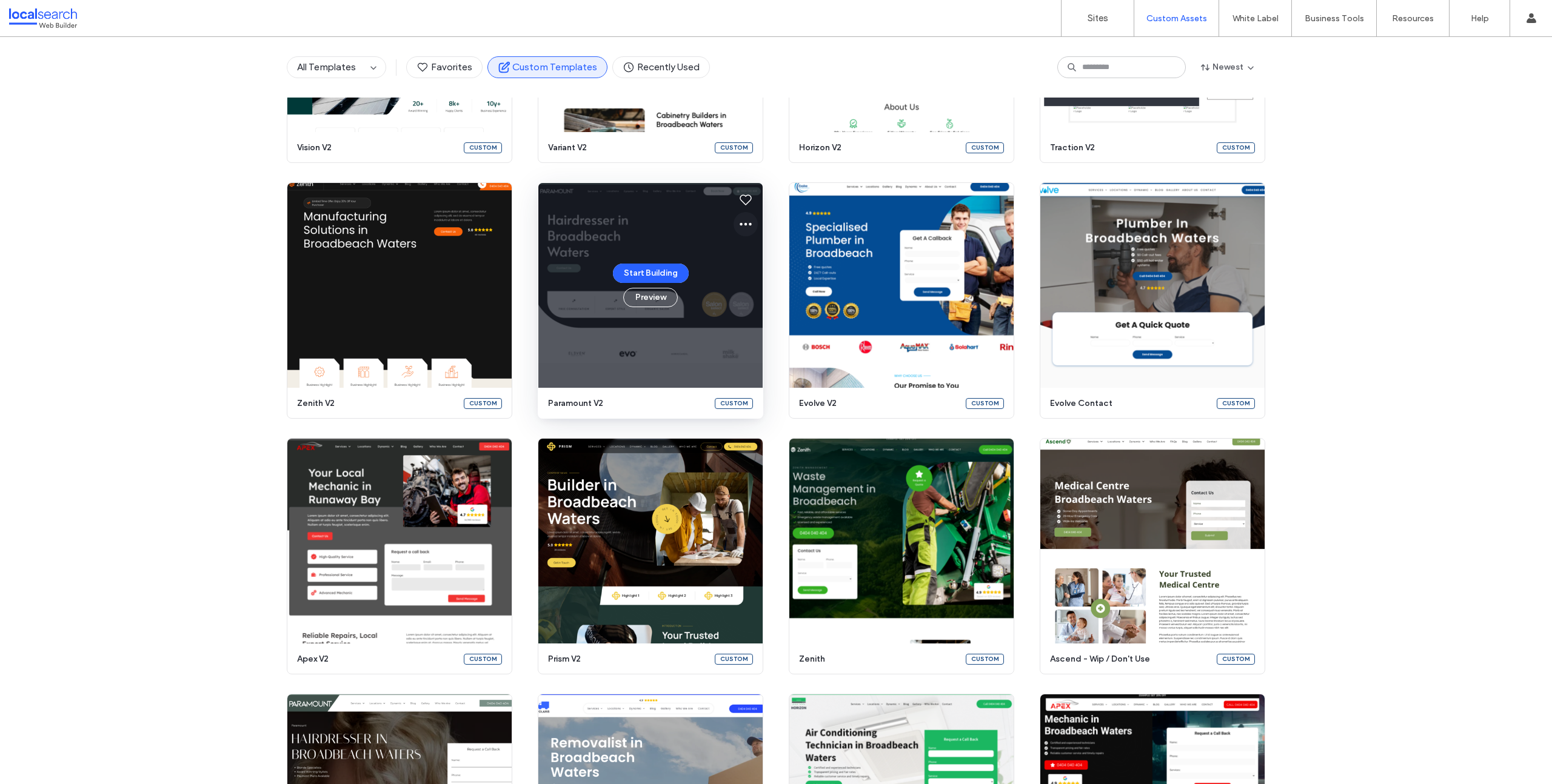
click at [739, 226] on icon at bounding box center [745, 225] width 15 height 15
click at [774, 282] on span "Edit template" at bounding box center [779, 281] width 51 height 12
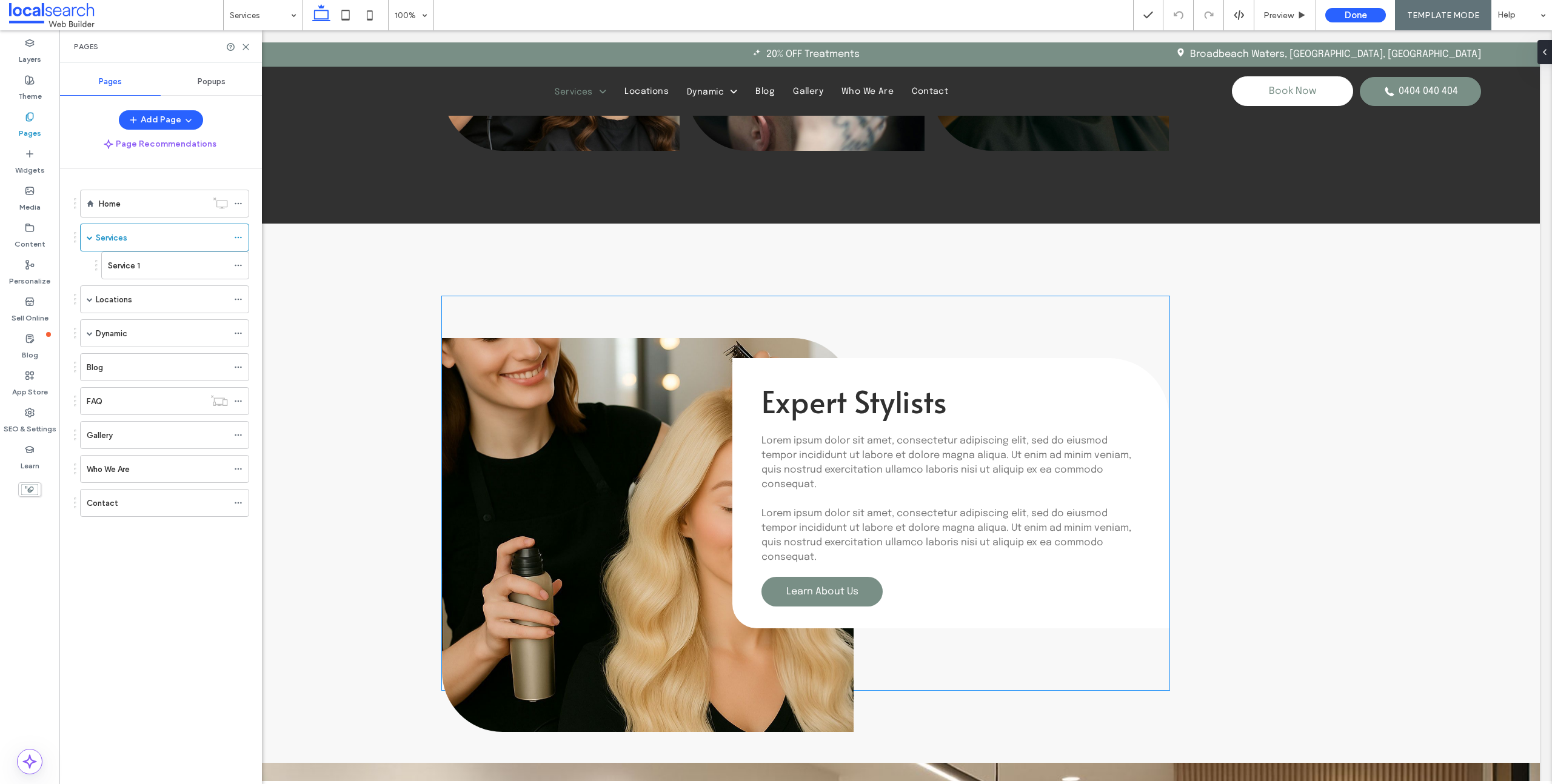
scroll to position [1577, 0]
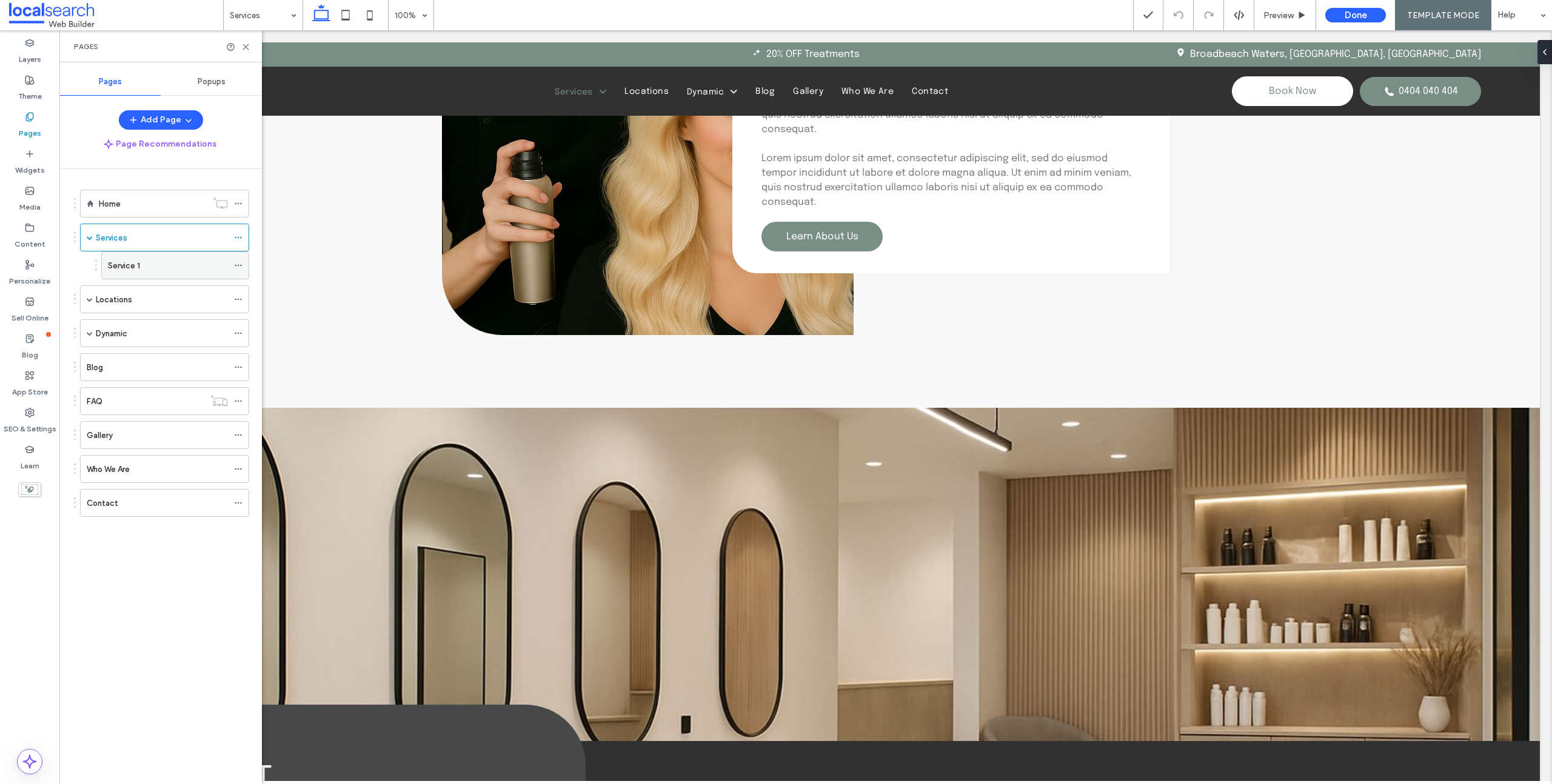
click at [160, 268] on div "Service 1" at bounding box center [168, 265] width 120 height 13
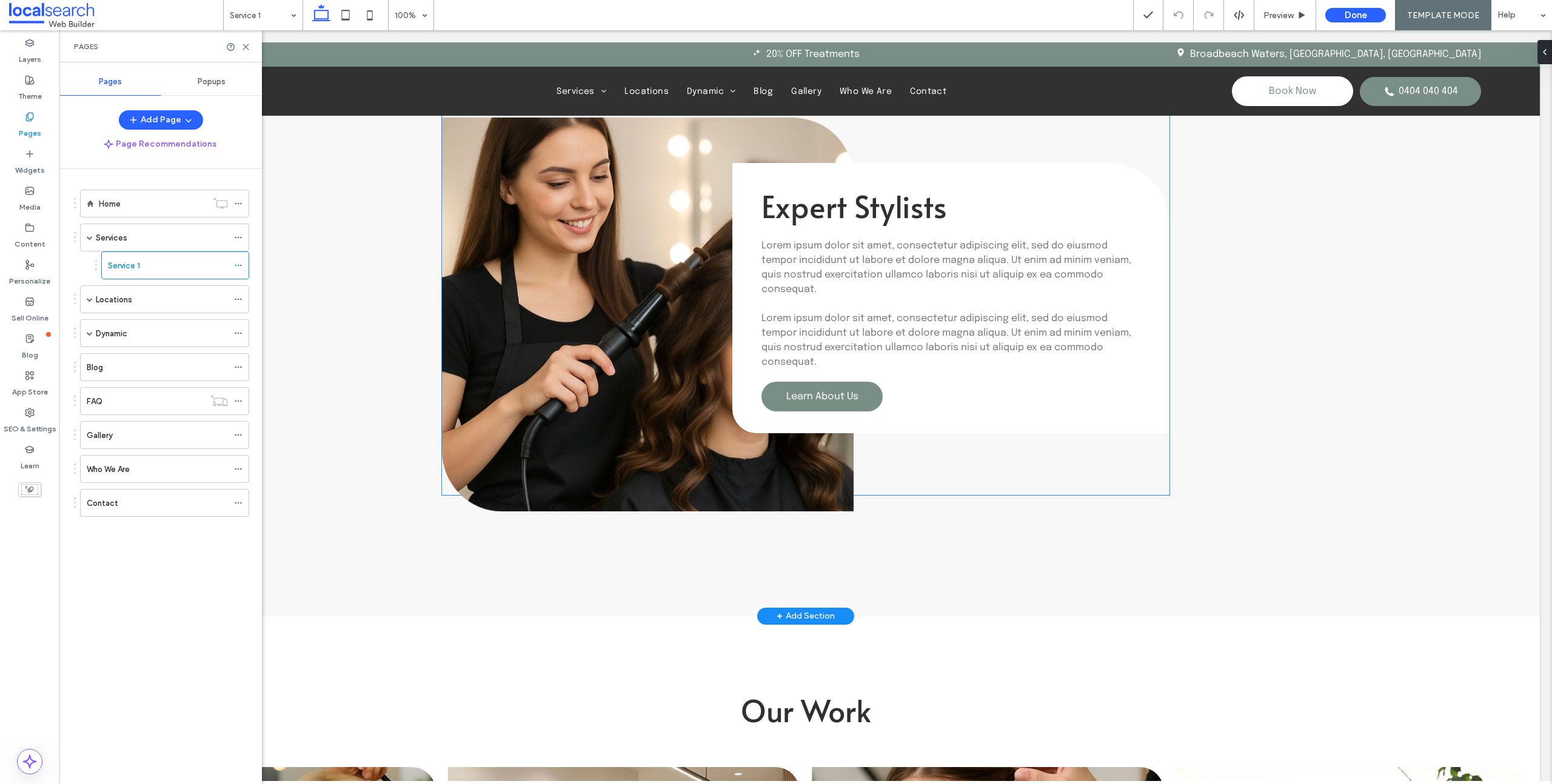
scroll to position [2603, 0]
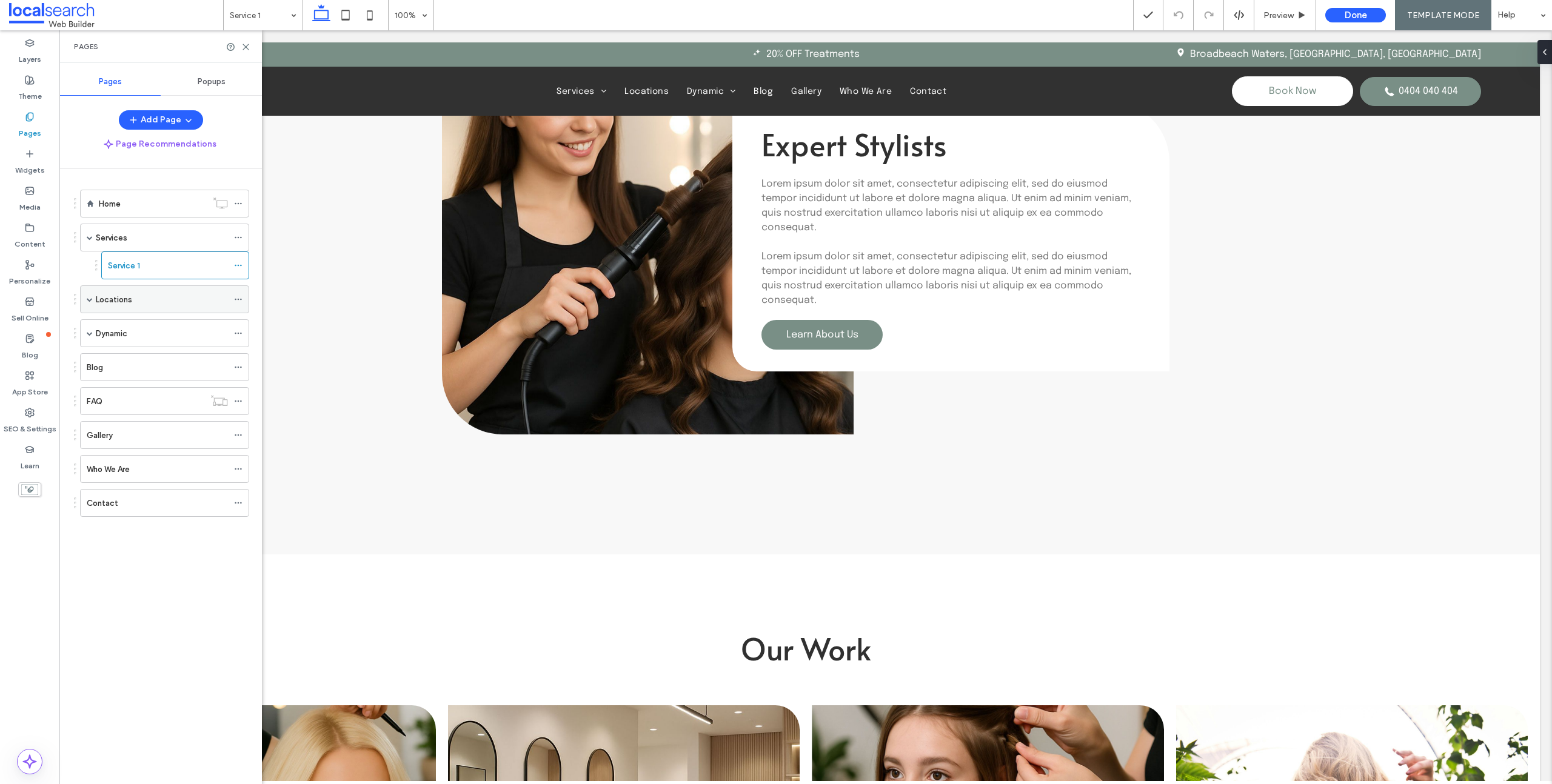
click at [169, 306] on div "Locations" at bounding box center [162, 299] width 132 height 27
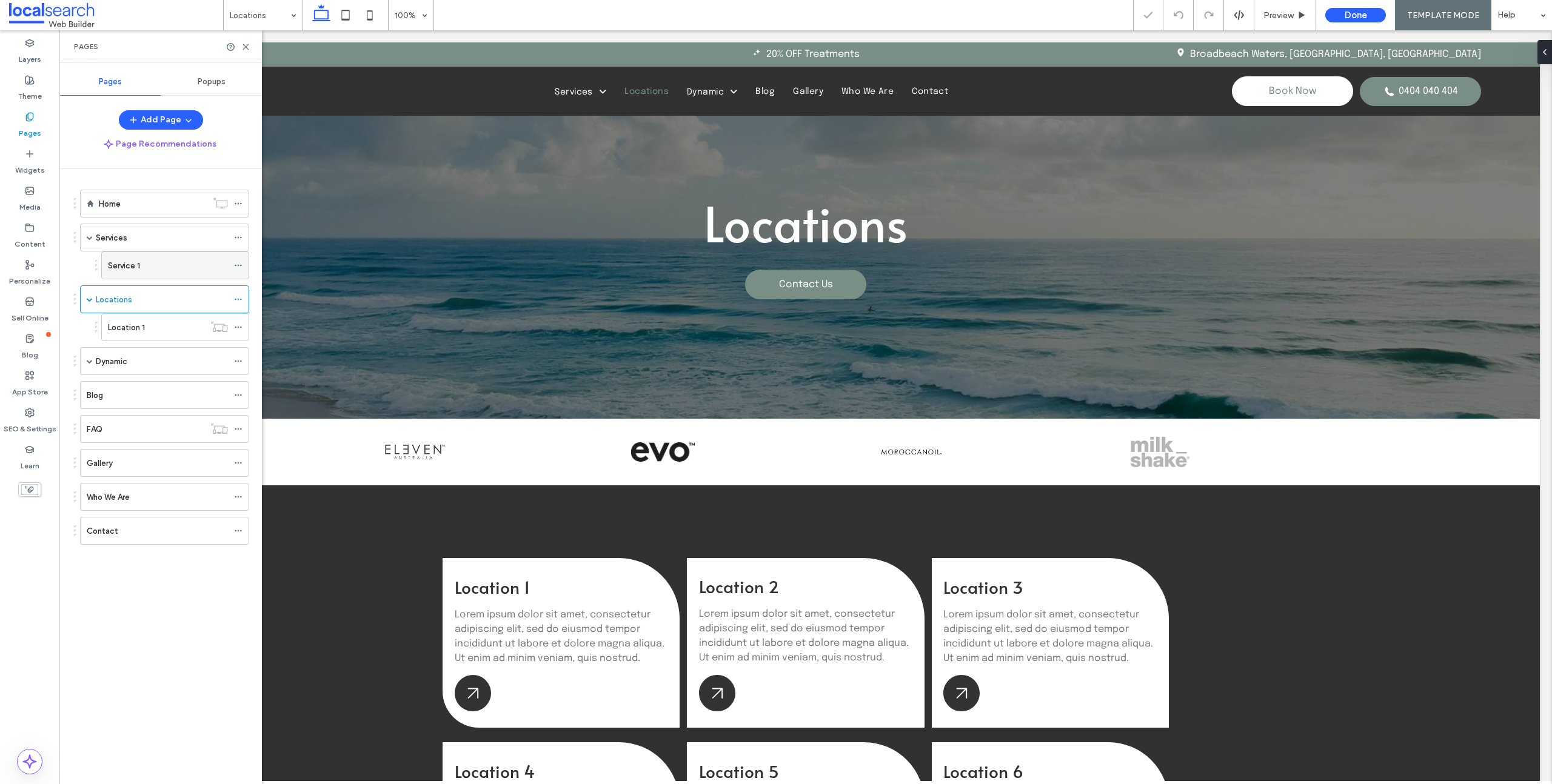
scroll to position [706, 0]
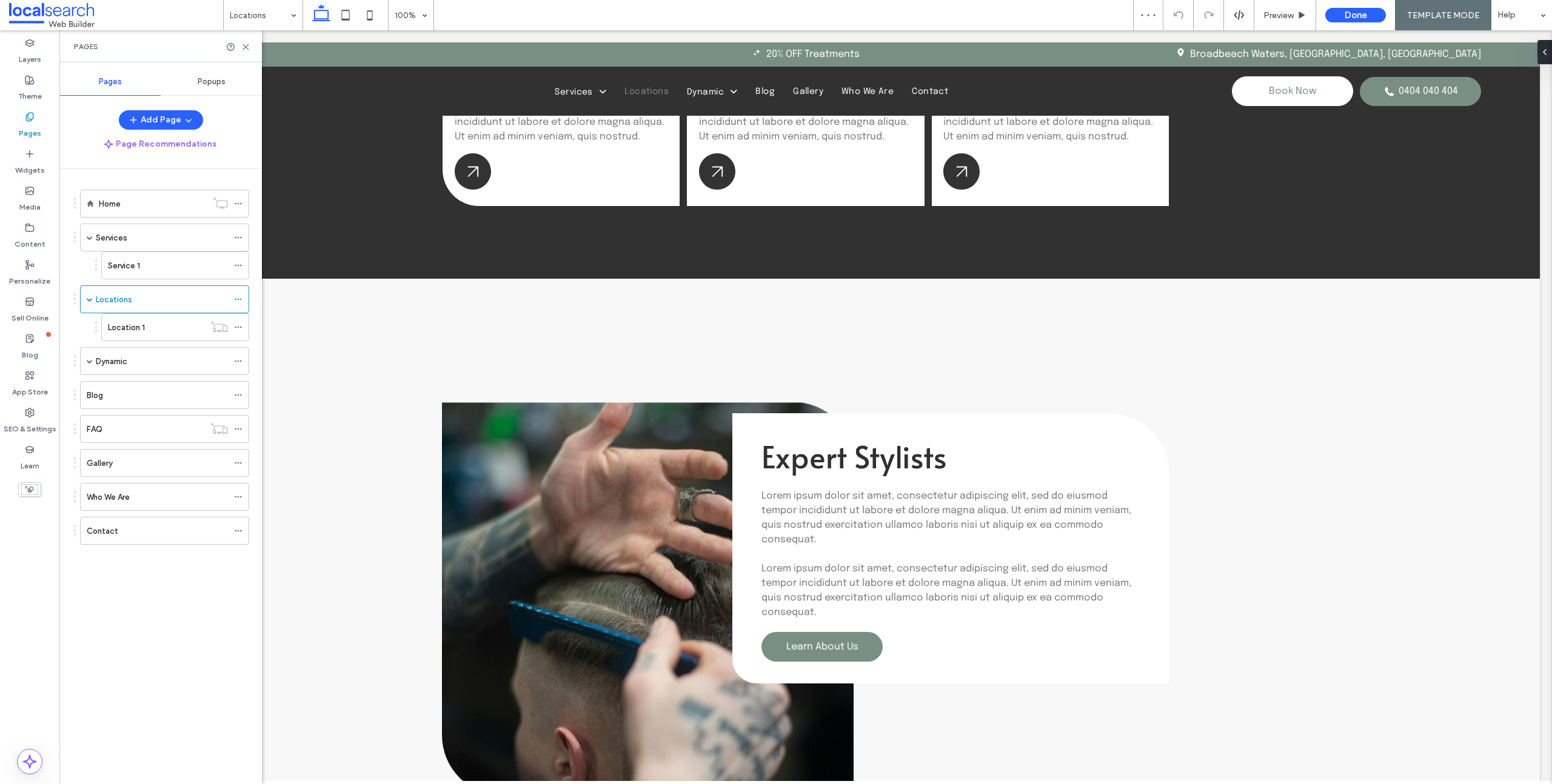
click at [130, 327] on label "Location 1" at bounding box center [126, 327] width 37 height 21
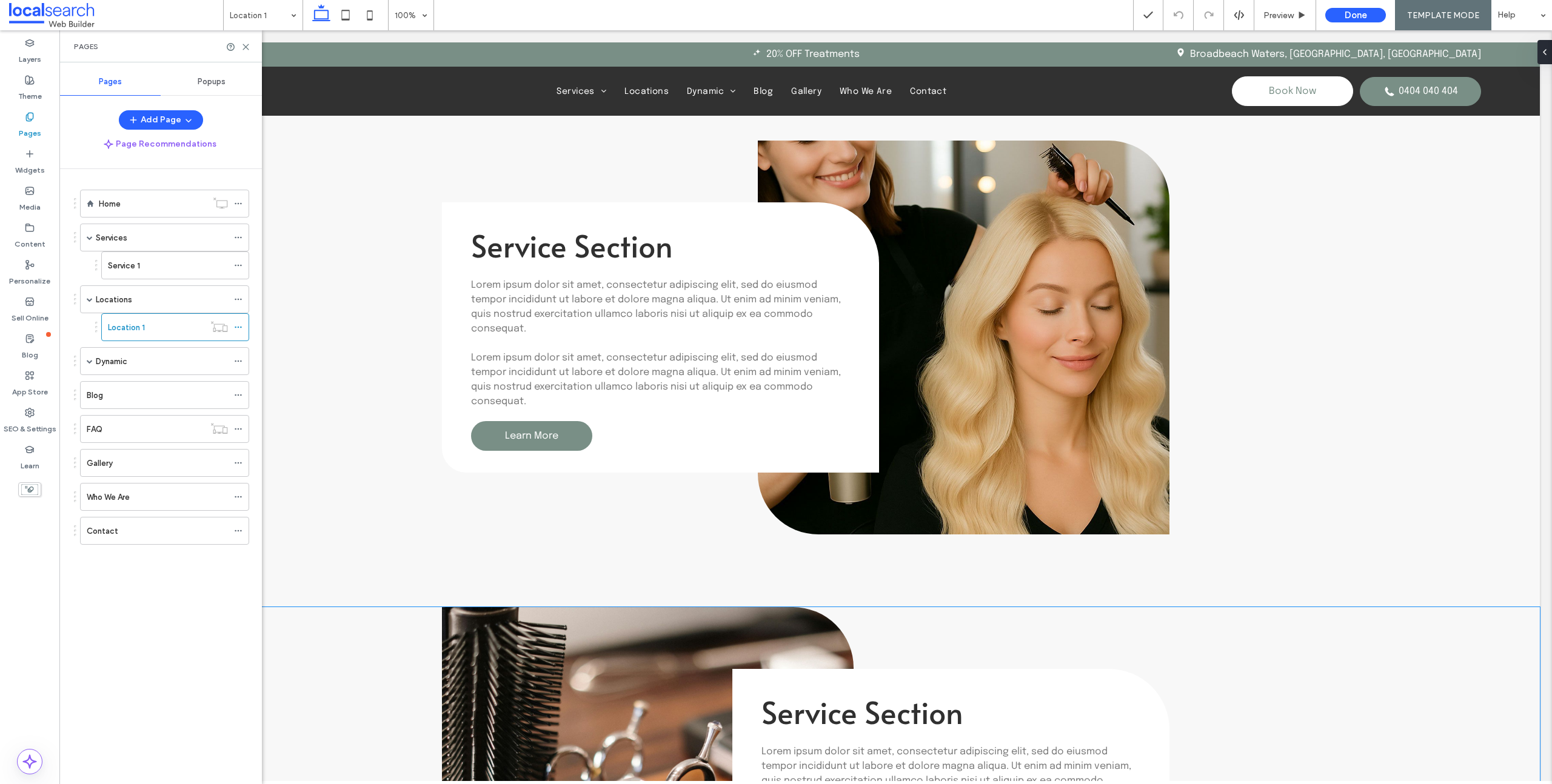
scroll to position [2422, 0]
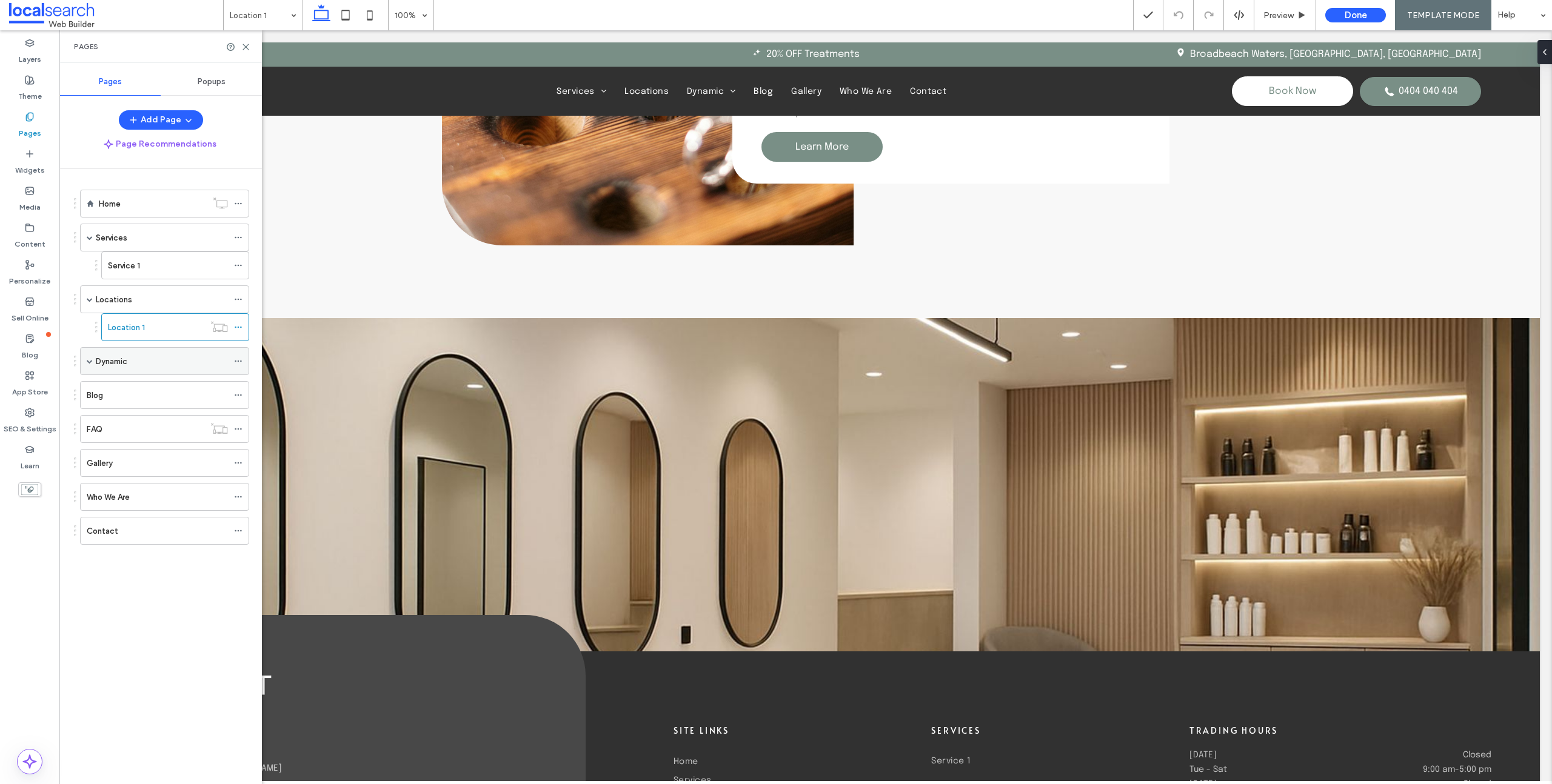
click at [136, 359] on div "Dynamic" at bounding box center [162, 361] width 132 height 13
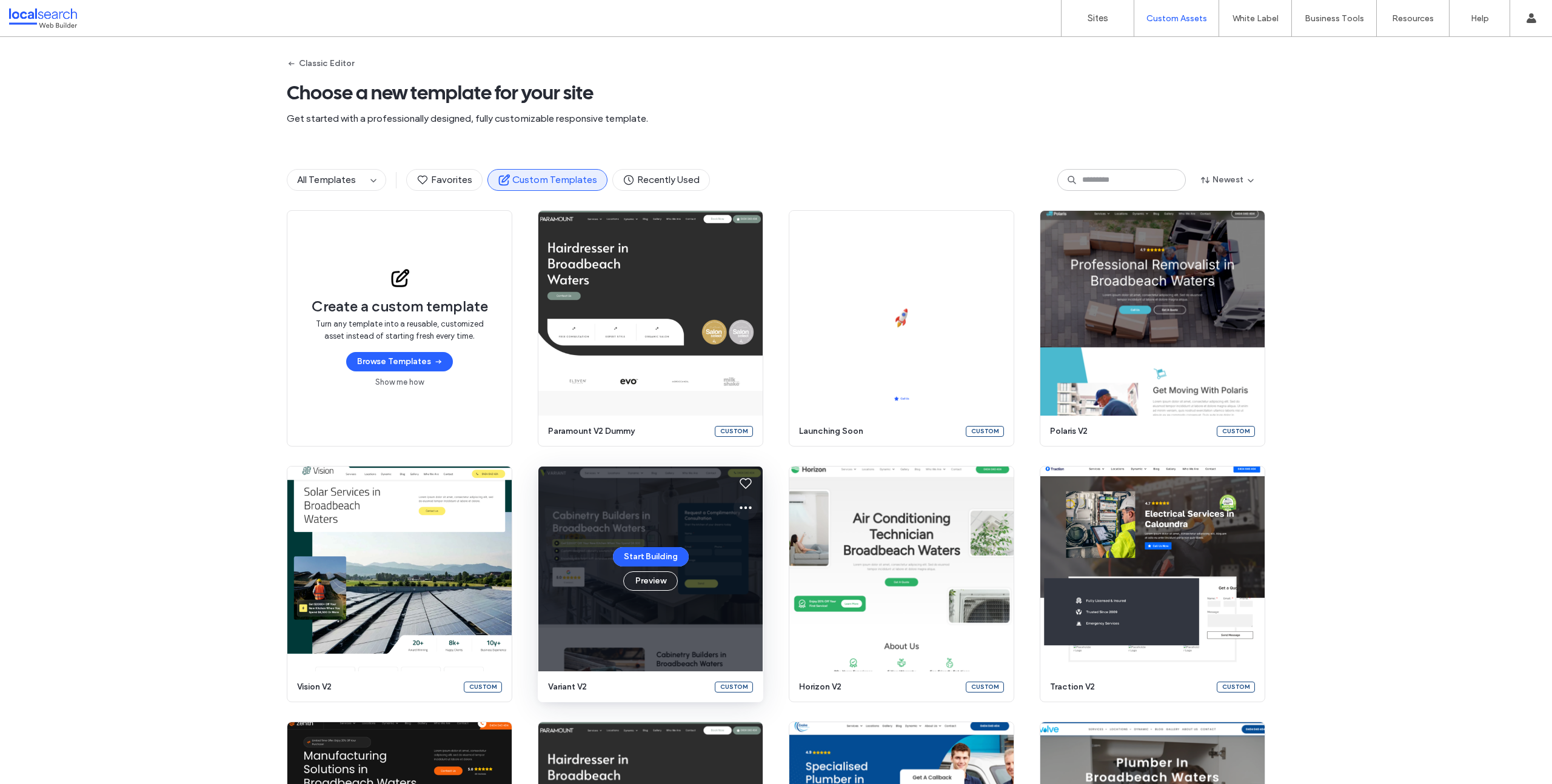
click at [744, 505] on icon at bounding box center [745, 508] width 15 height 15
click at [776, 563] on span "Edit template" at bounding box center [779, 565] width 51 height 12
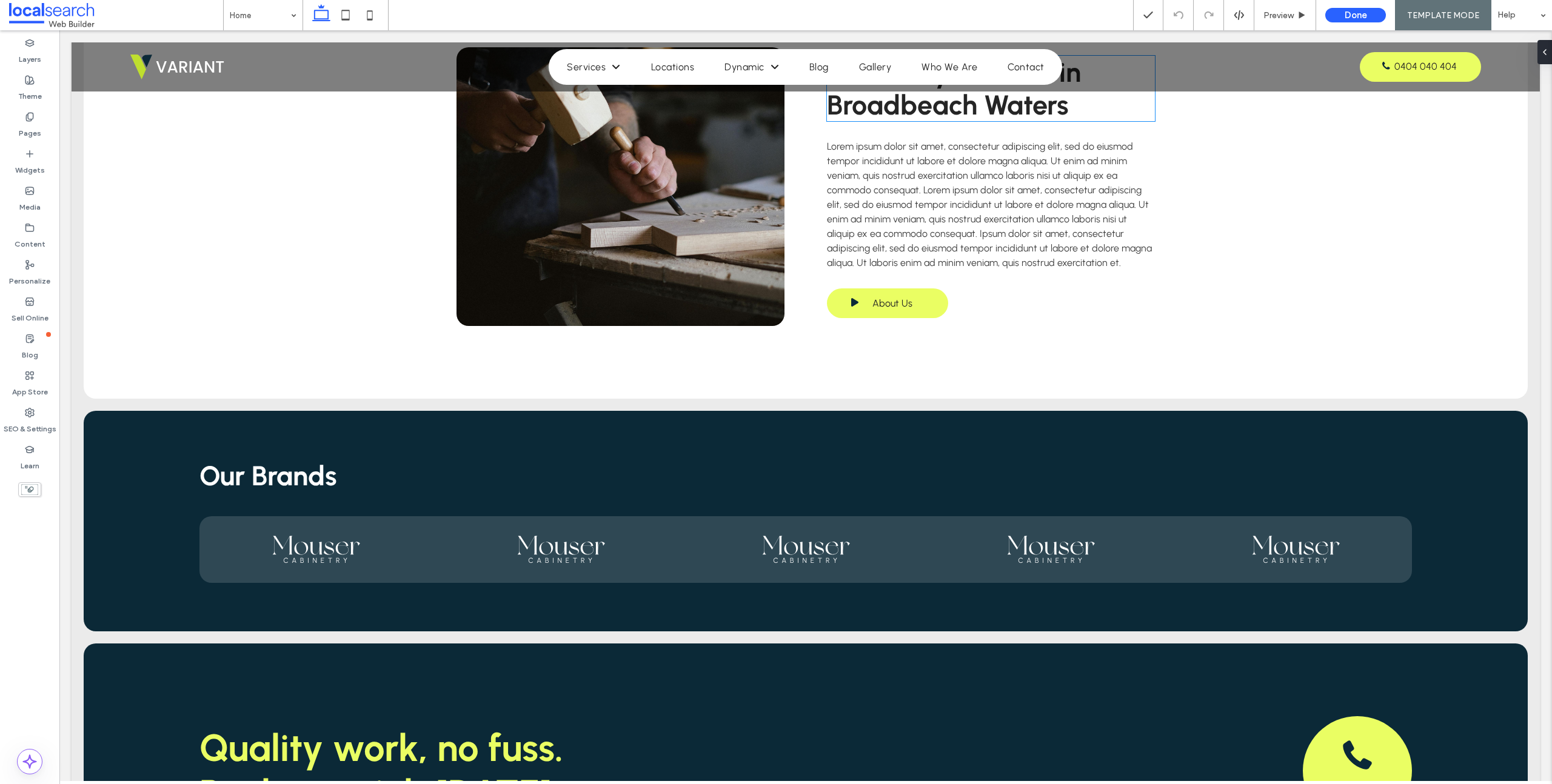
scroll to position [2151, 0]
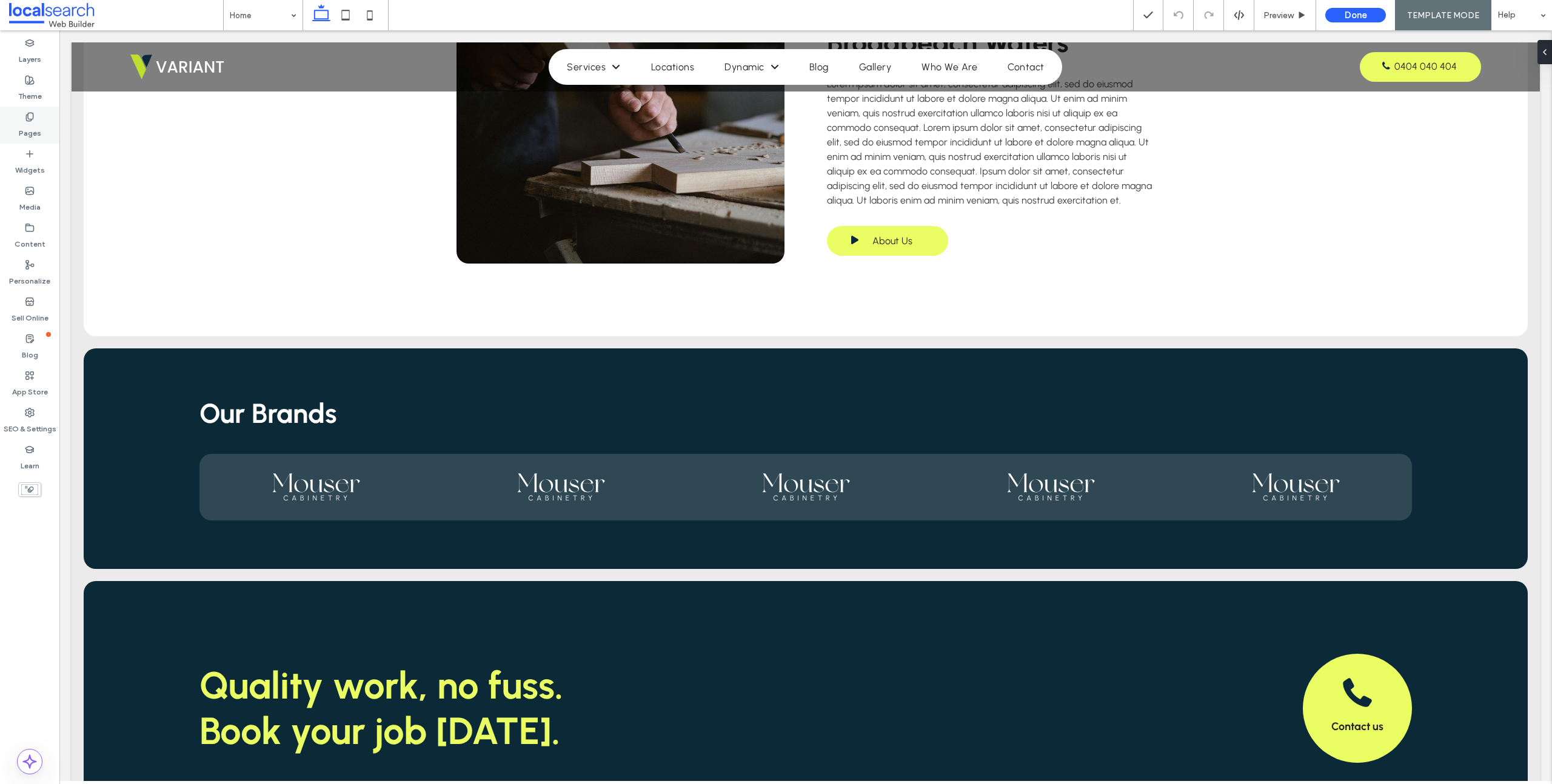
click at [33, 124] on label "Pages" at bounding box center [30, 130] width 22 height 17
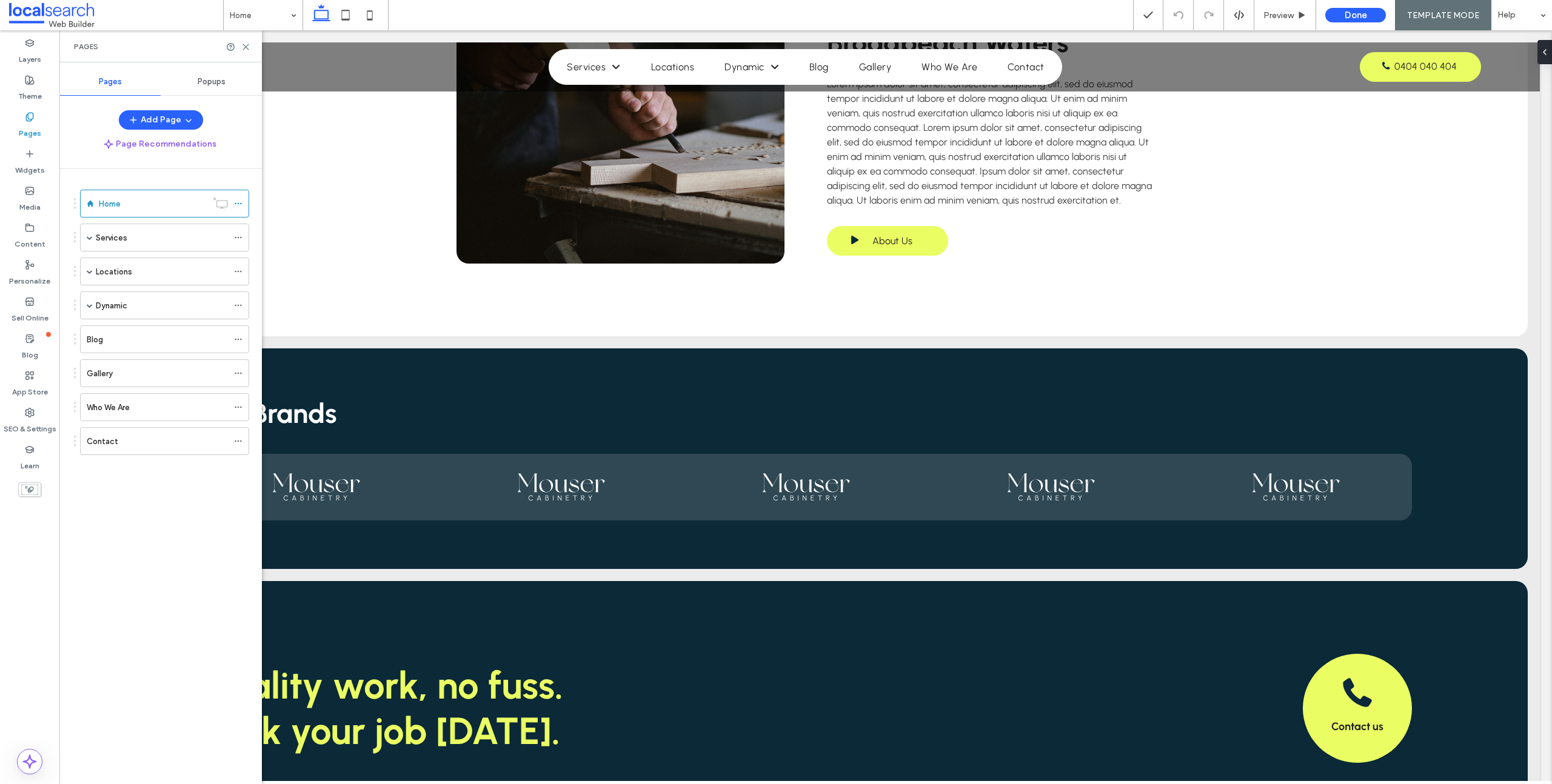
click at [129, 236] on div "Services" at bounding box center [162, 238] width 132 height 13
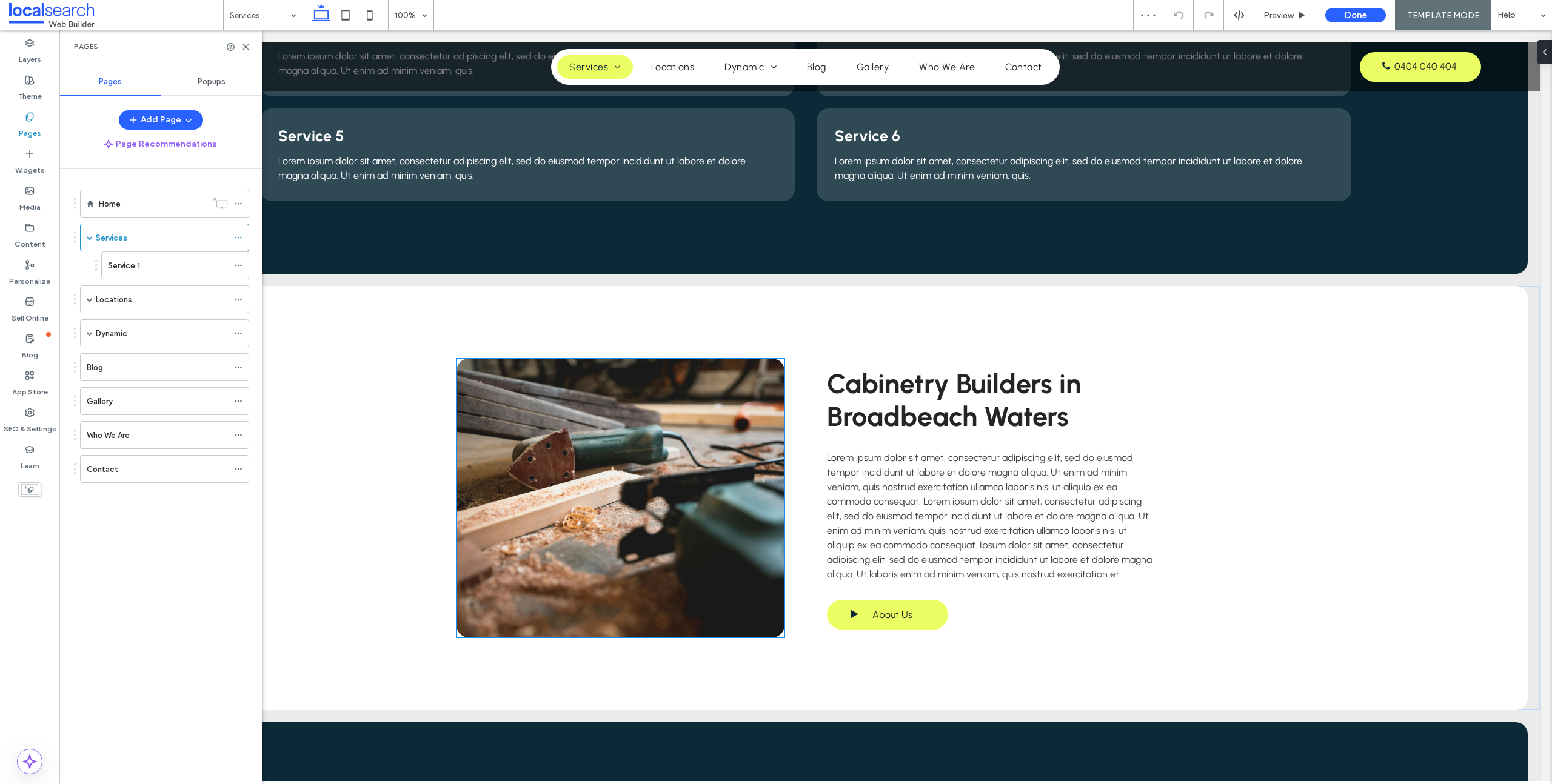
scroll to position [660, 0]
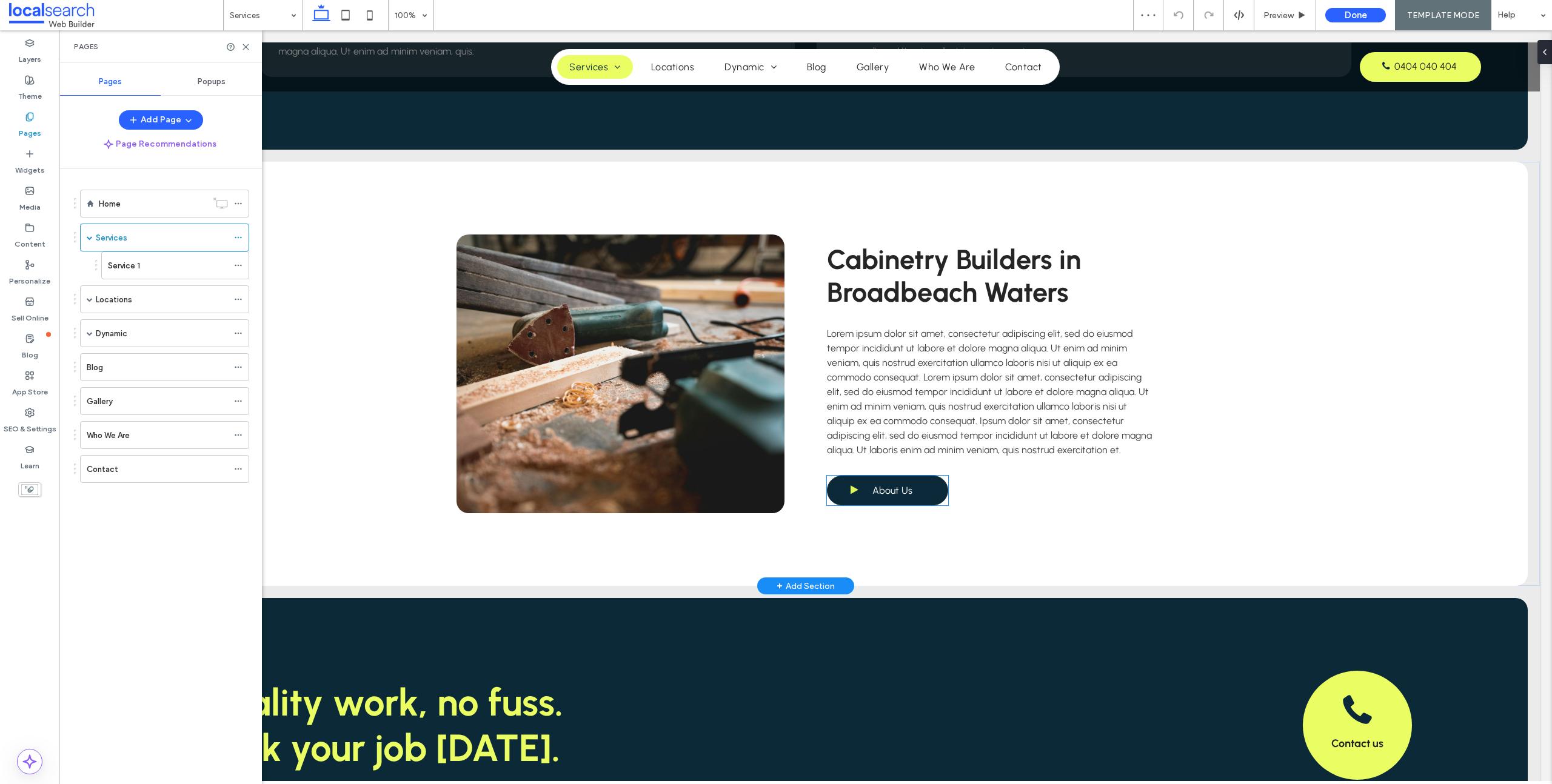
click at [884, 495] on span "About Us" at bounding box center [892, 490] width 40 height 24
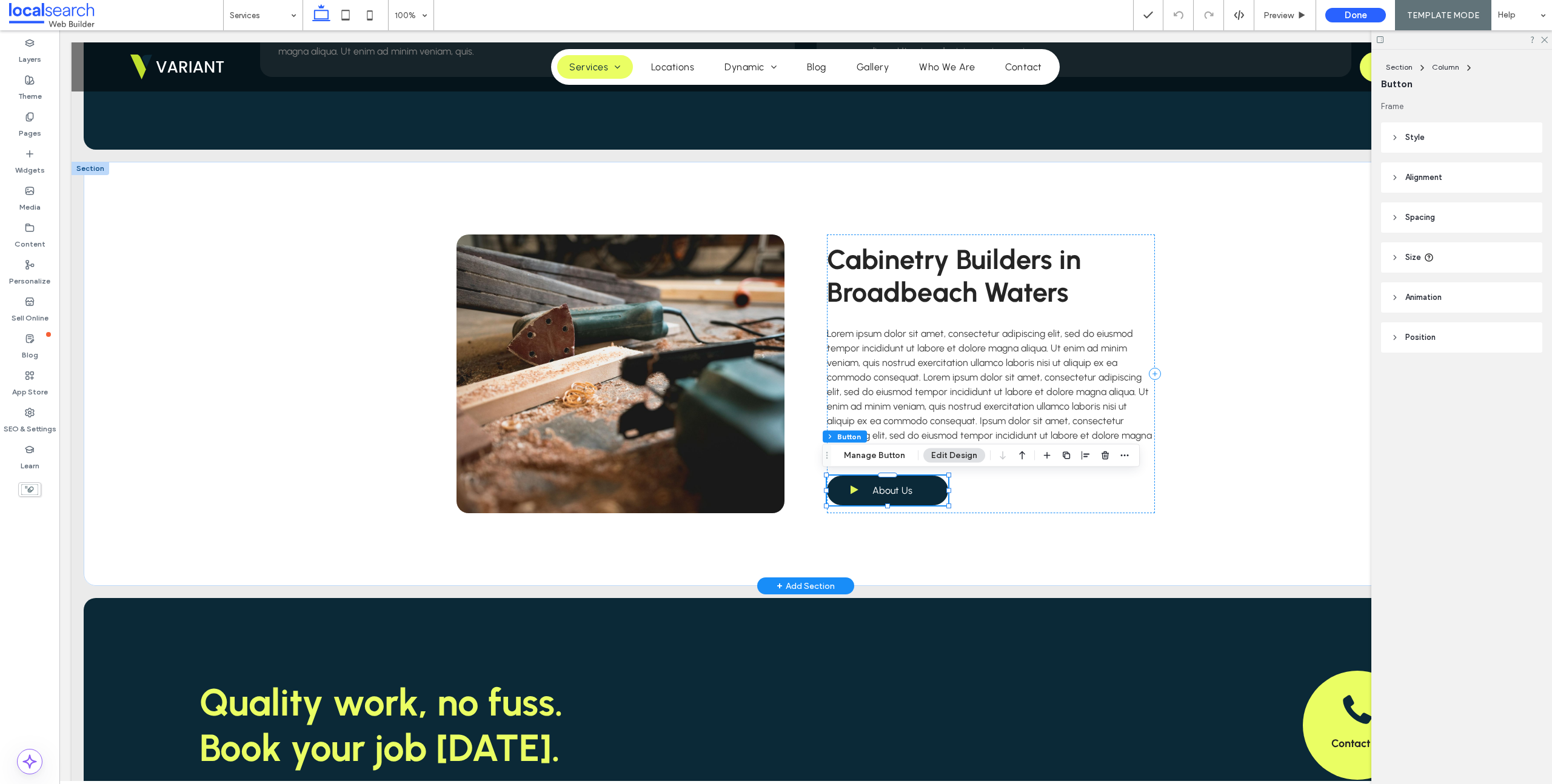
click at [899, 495] on span "About Us" at bounding box center [892, 490] width 40 height 24
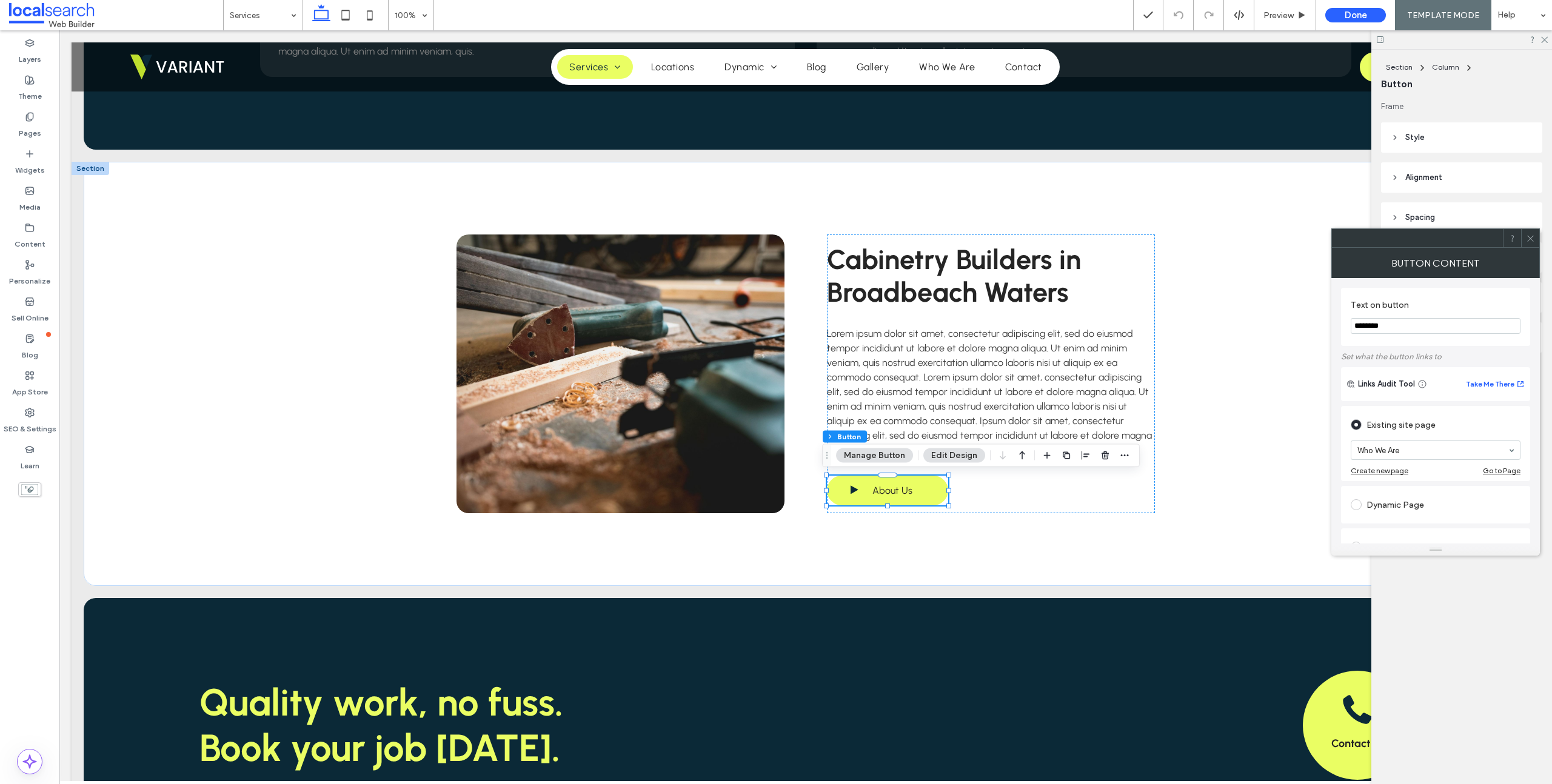
click at [1394, 330] on input "********" at bounding box center [1435, 326] width 170 height 16
type input "**********"
click at [32, 124] on label "Pages" at bounding box center [30, 130] width 22 height 17
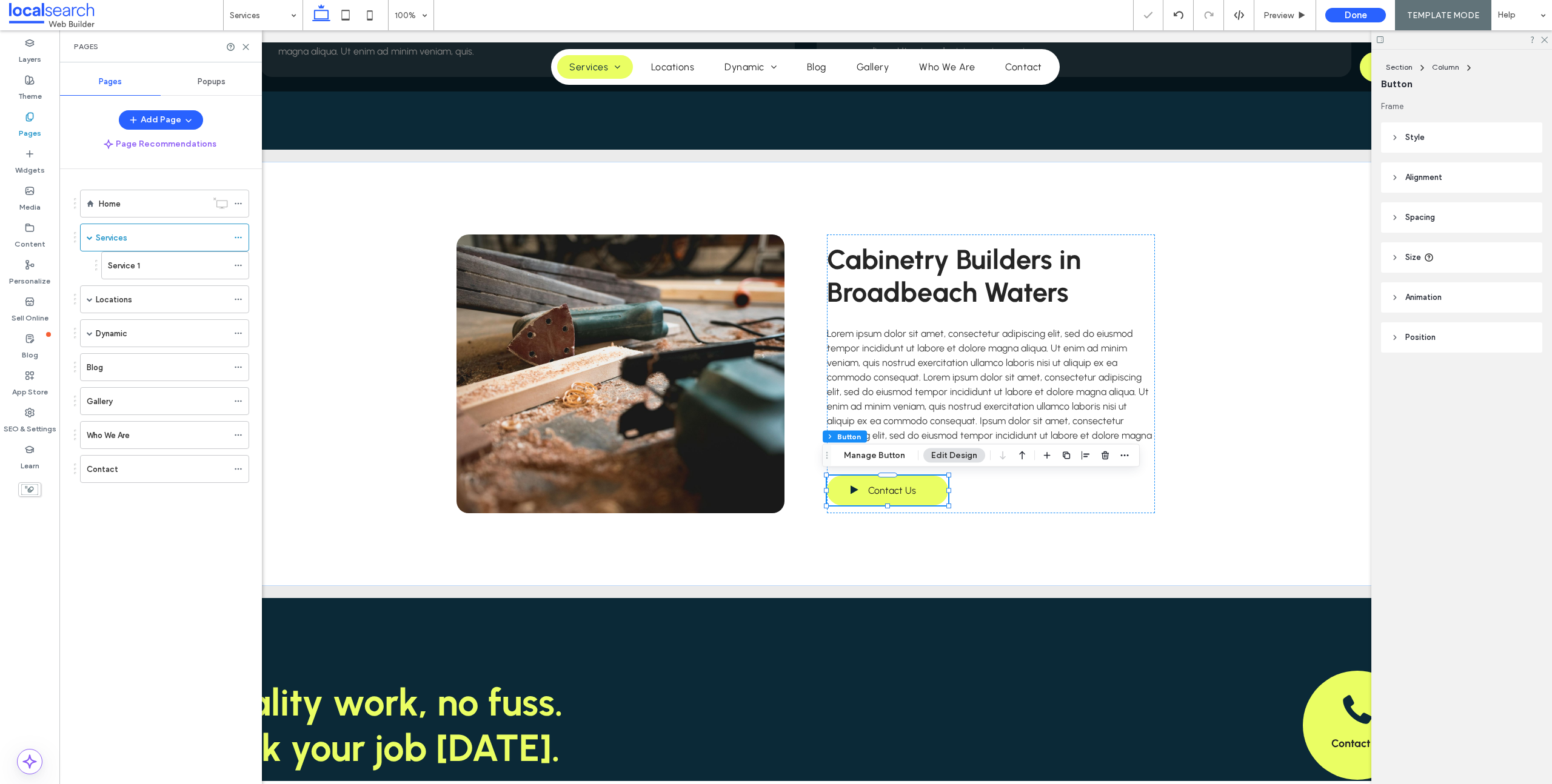
click at [146, 269] on div "Service 1" at bounding box center [168, 265] width 120 height 13
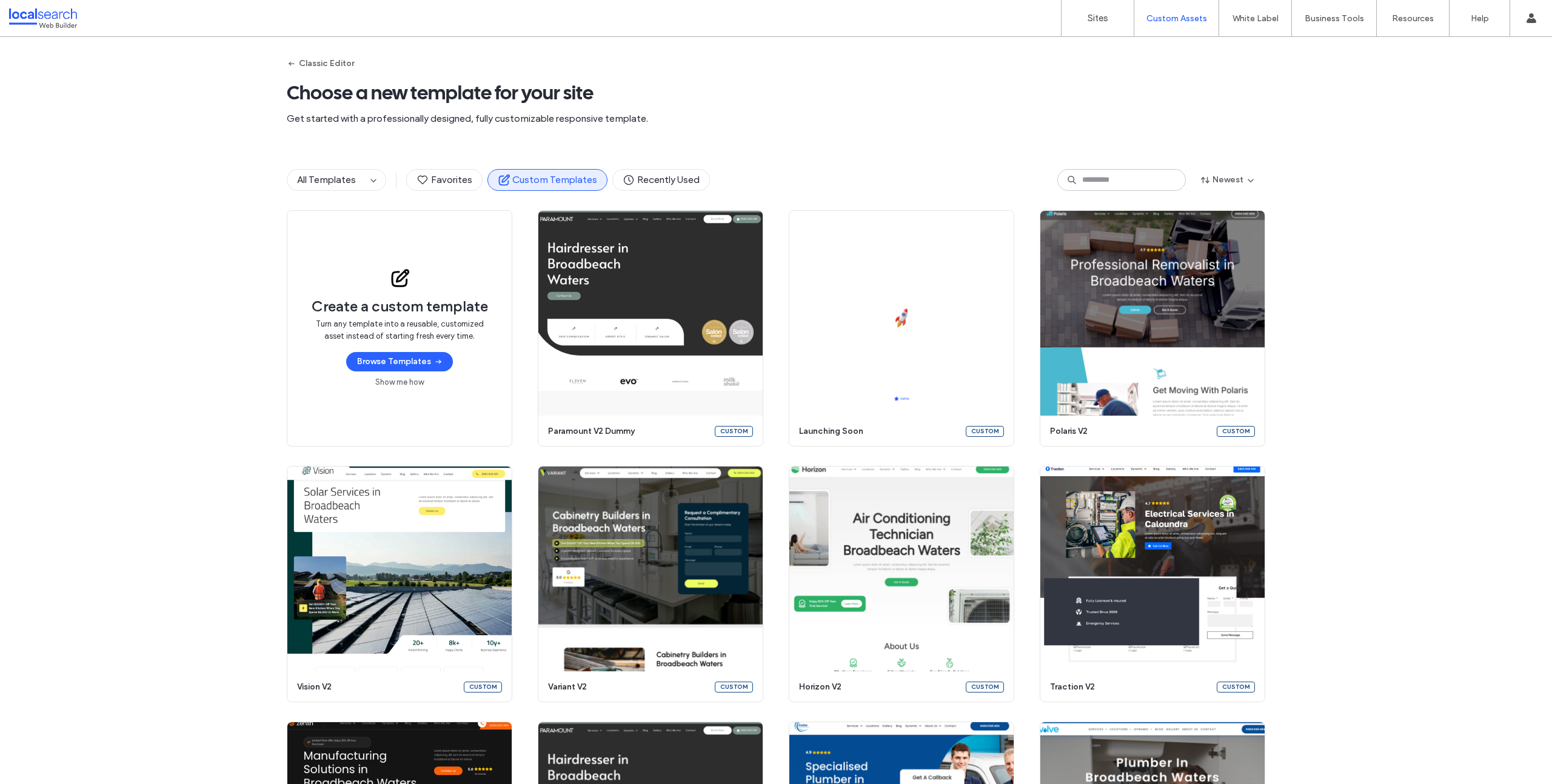
click at [859, 130] on div "Classic Editor Choose a new template for your site Get started with a professio…" at bounding box center [776, 93] width 978 height 113
